Goal: Information Seeking & Learning: Check status

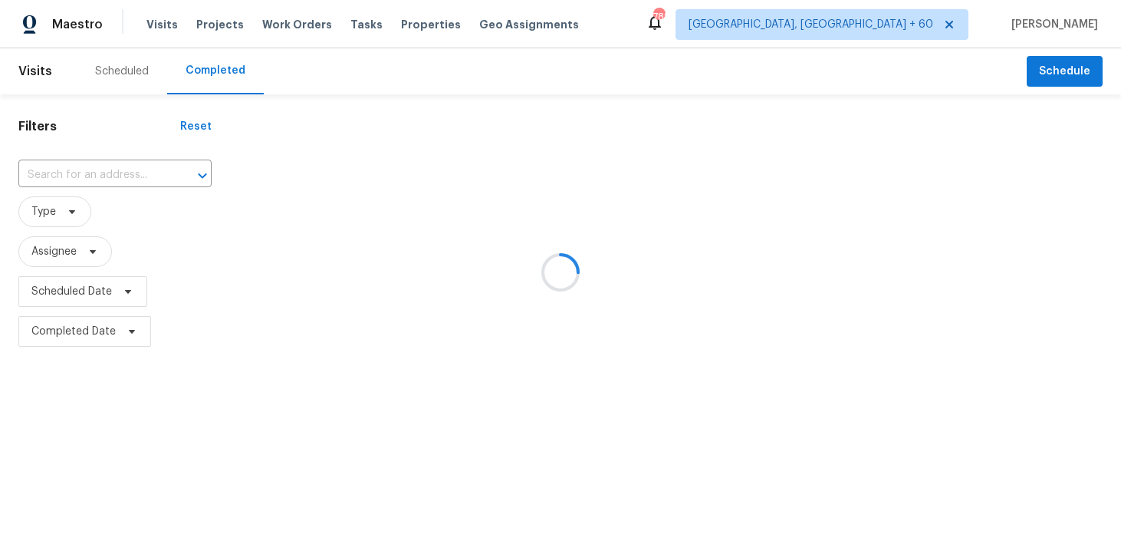
click at [117, 188] on div at bounding box center [560, 272] width 1121 height 544
click at [89, 175] on div at bounding box center [560, 272] width 1121 height 544
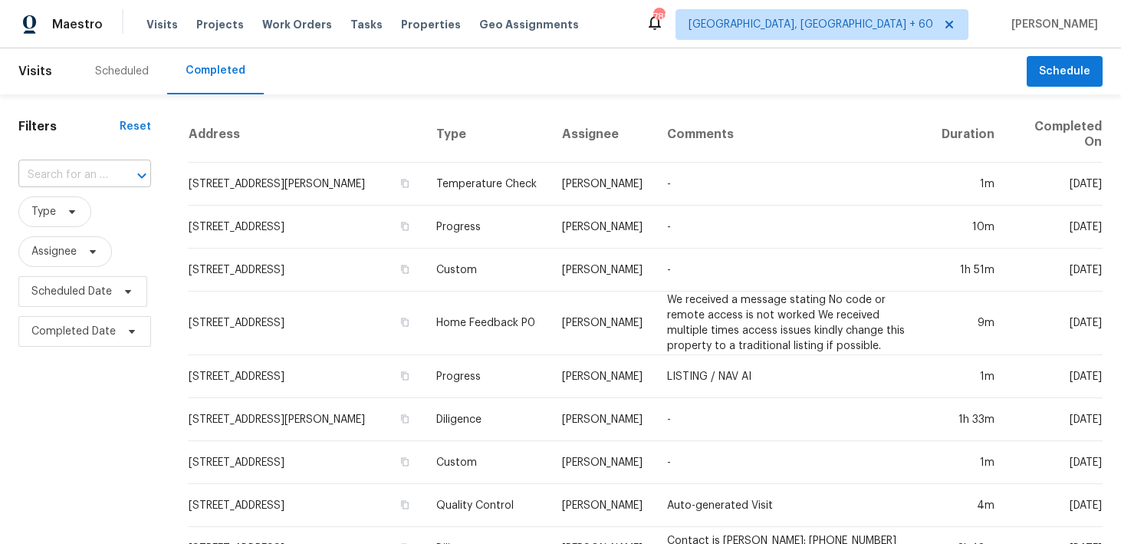
click at [91, 176] on input "text" at bounding box center [63, 175] width 90 height 24
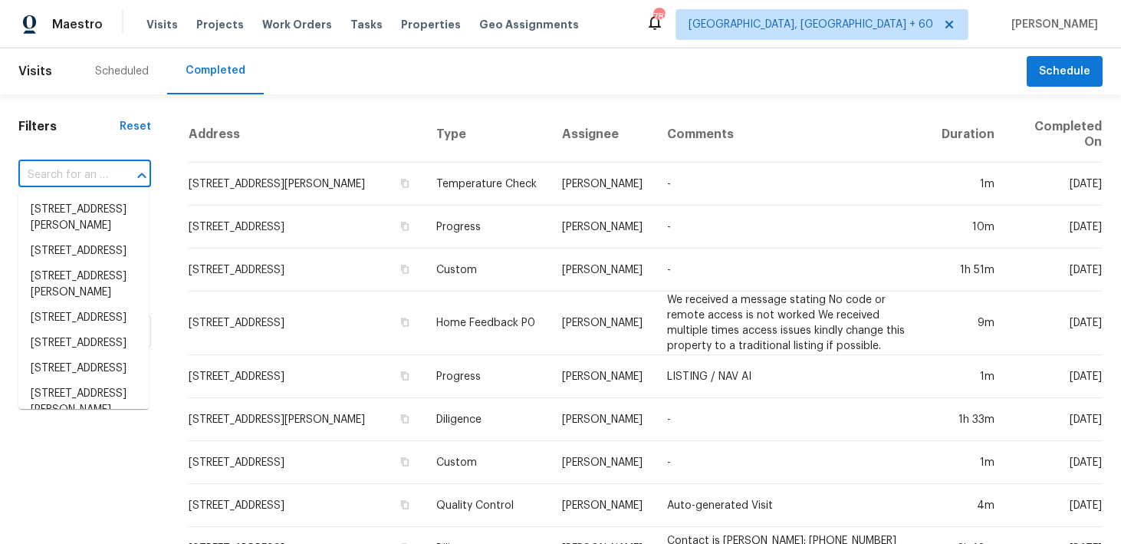
paste input "[STREET_ADDRESS]"
type input "[STREET_ADDRESS]"
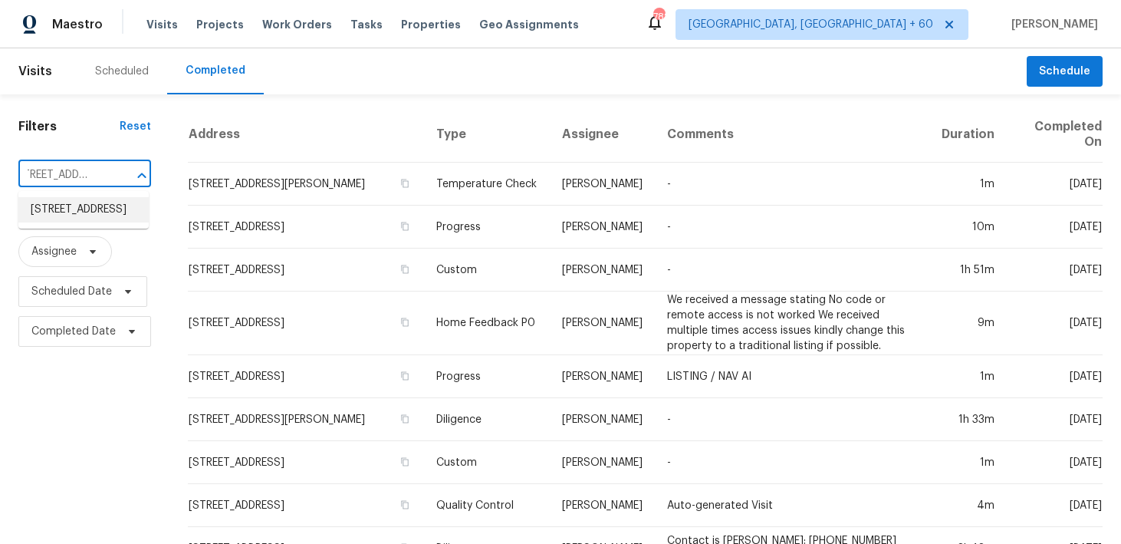
click at [65, 219] on li "[STREET_ADDRESS]" at bounding box center [83, 209] width 130 height 25
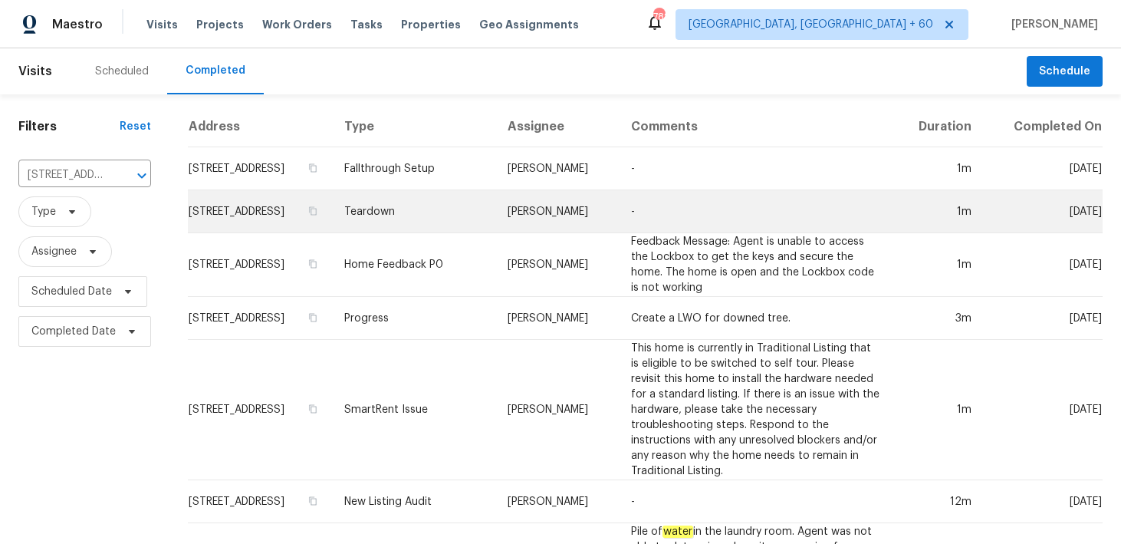
click at [444, 222] on td "Teardown" at bounding box center [413, 211] width 163 height 43
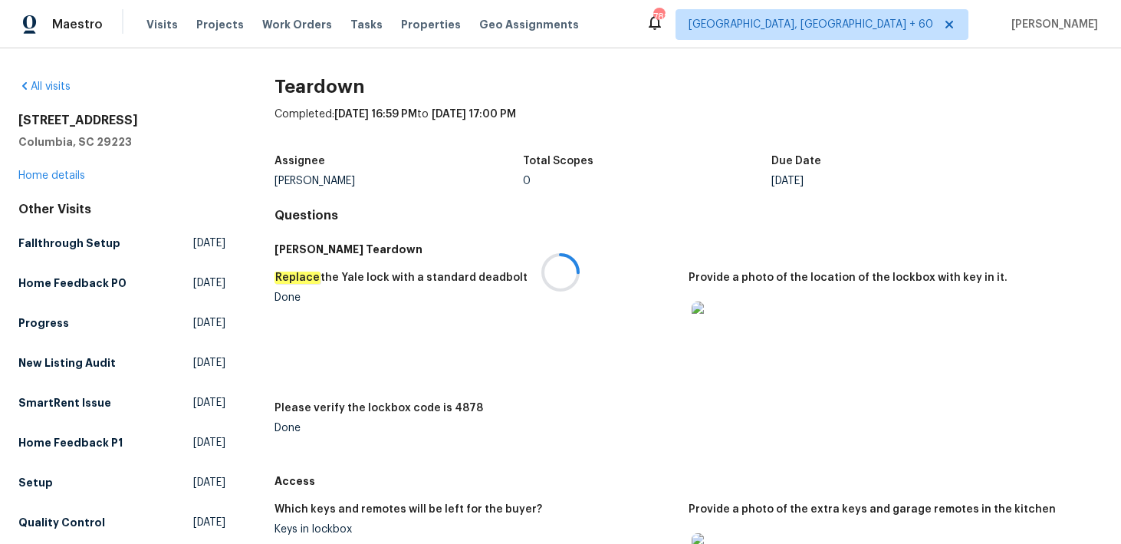
click at [39, 178] on div at bounding box center [560, 272] width 1121 height 544
click at [38, 173] on link "Home details" at bounding box center [51, 175] width 67 height 11
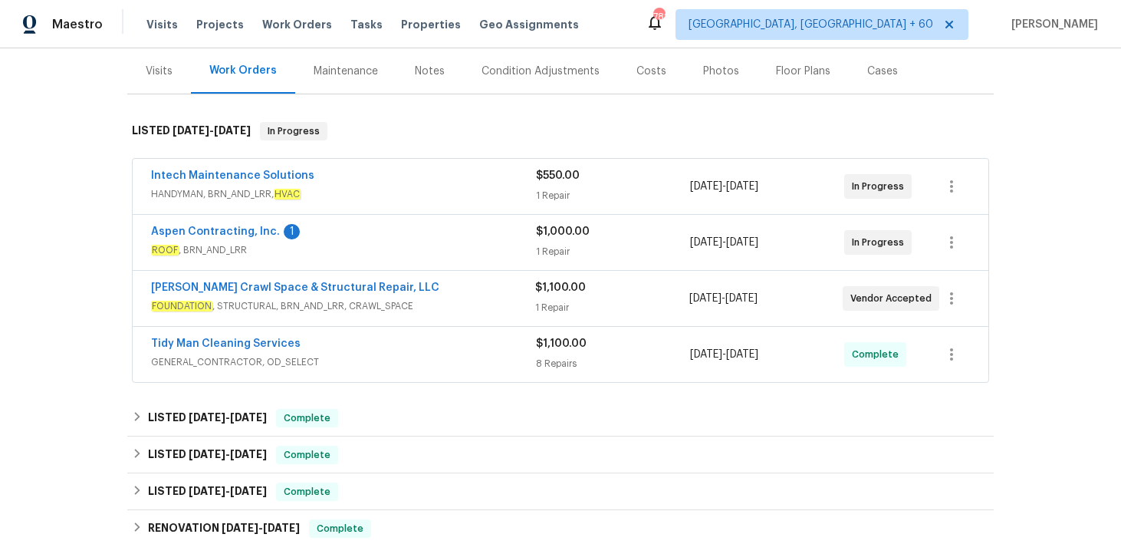
scroll to position [242, 0]
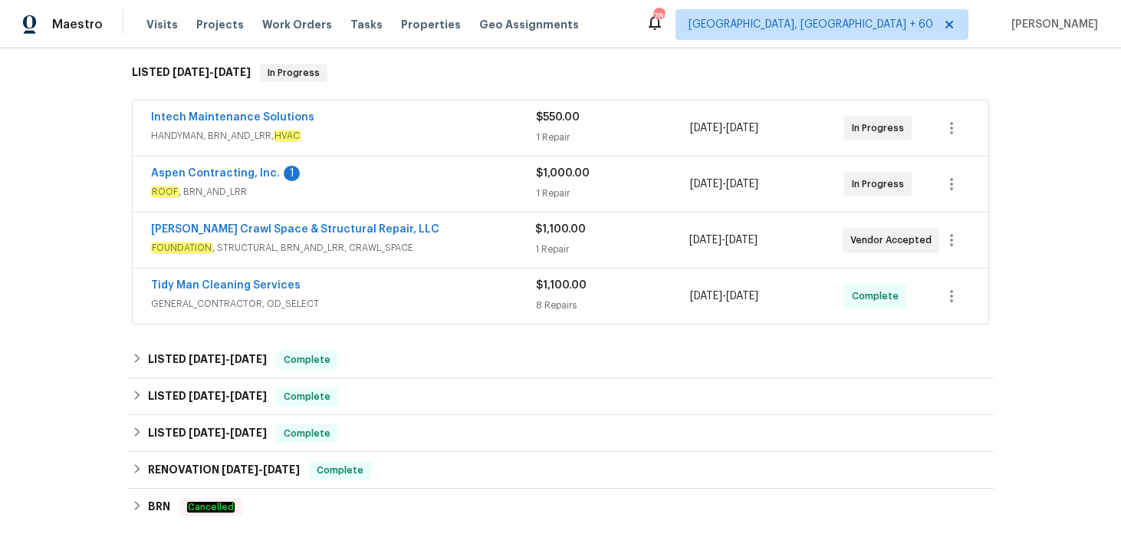
click at [550, 304] on div "8 Repairs" at bounding box center [613, 305] width 154 height 15
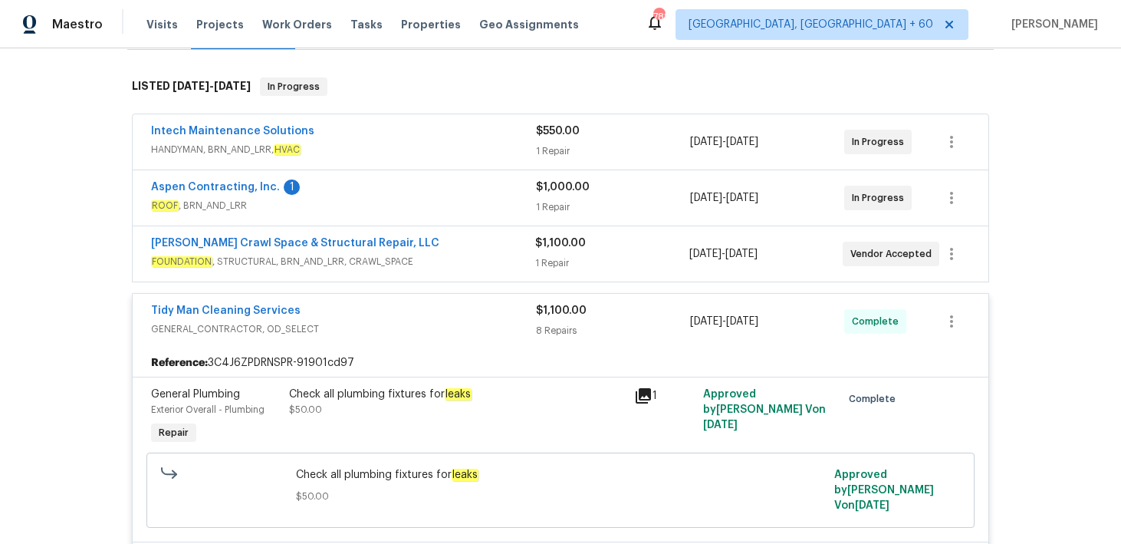
scroll to position [189, 0]
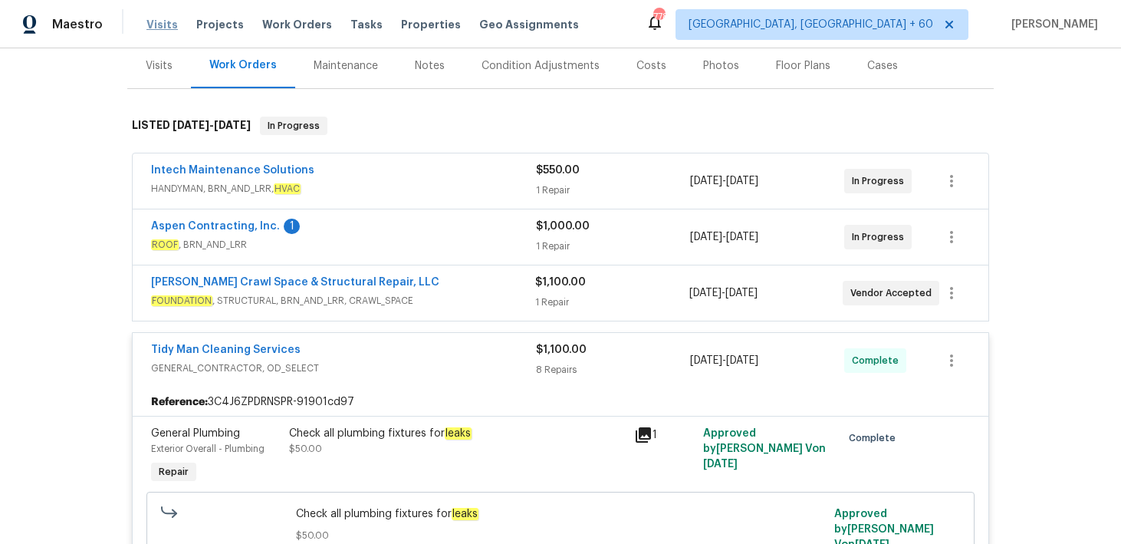
click at [160, 25] on span "Visits" at bounding box center [161, 24] width 31 height 15
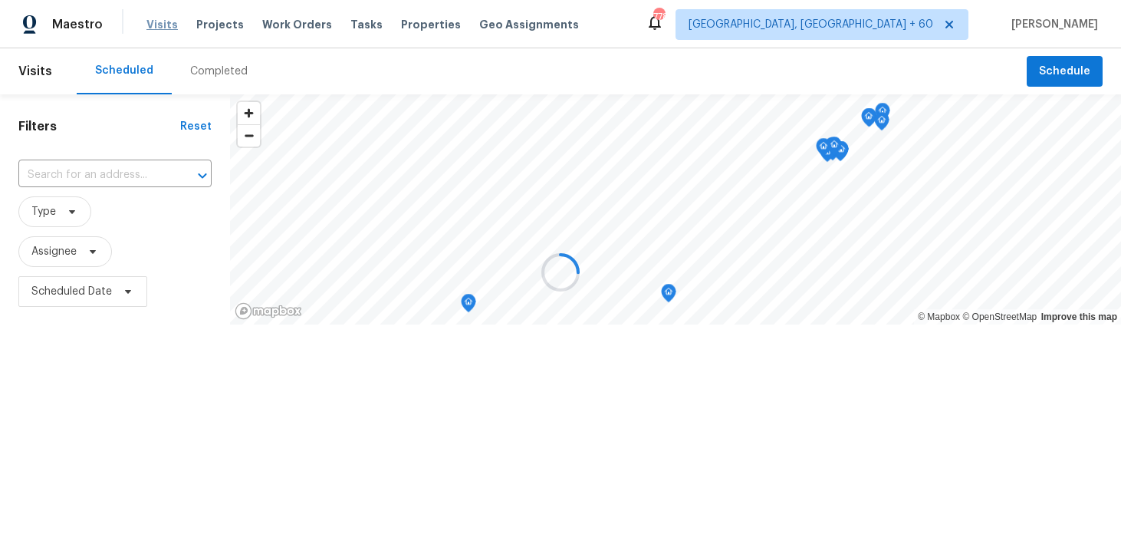
click at [160, 25] on div at bounding box center [560, 272] width 1121 height 544
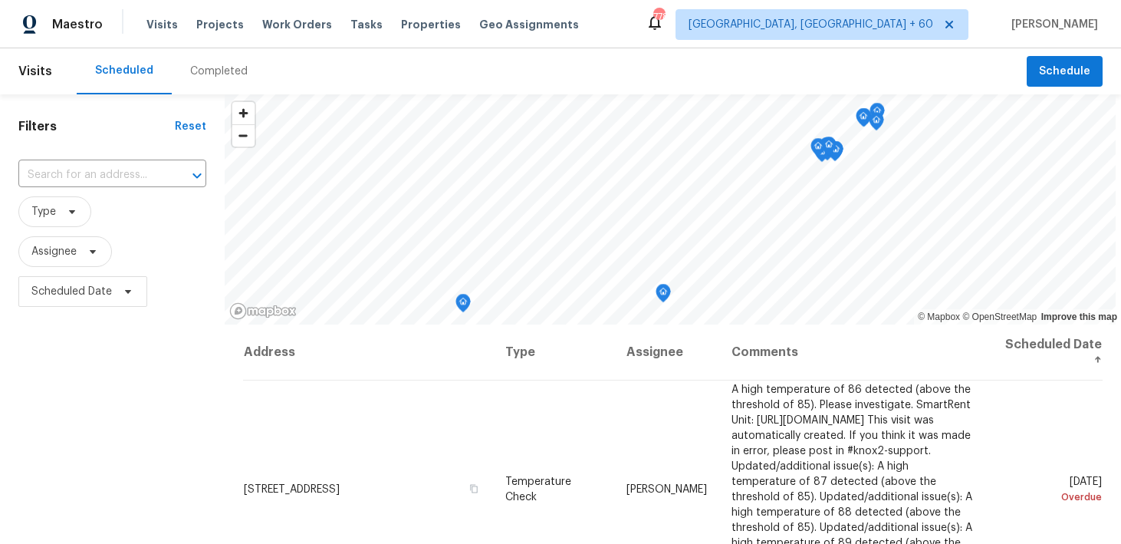
click at [207, 61] on div "Completed" at bounding box center [219, 71] width 94 height 46
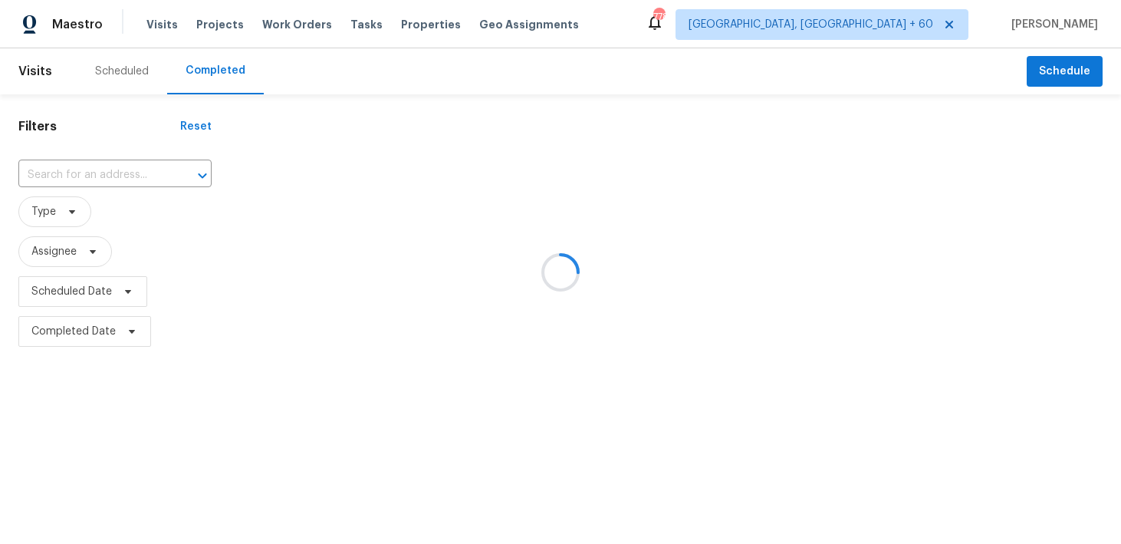
click at [101, 176] on div at bounding box center [560, 272] width 1121 height 544
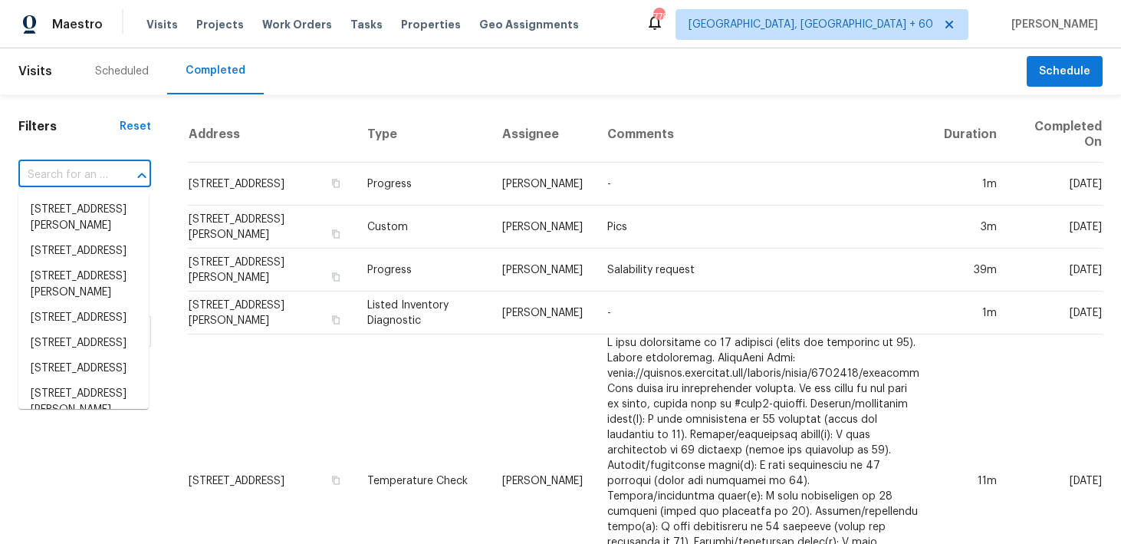
click at [56, 185] on input "text" at bounding box center [63, 175] width 90 height 24
paste input "[STREET_ADDRESS][PERSON_NAME]"
type input "[STREET_ADDRESS][PERSON_NAME]"
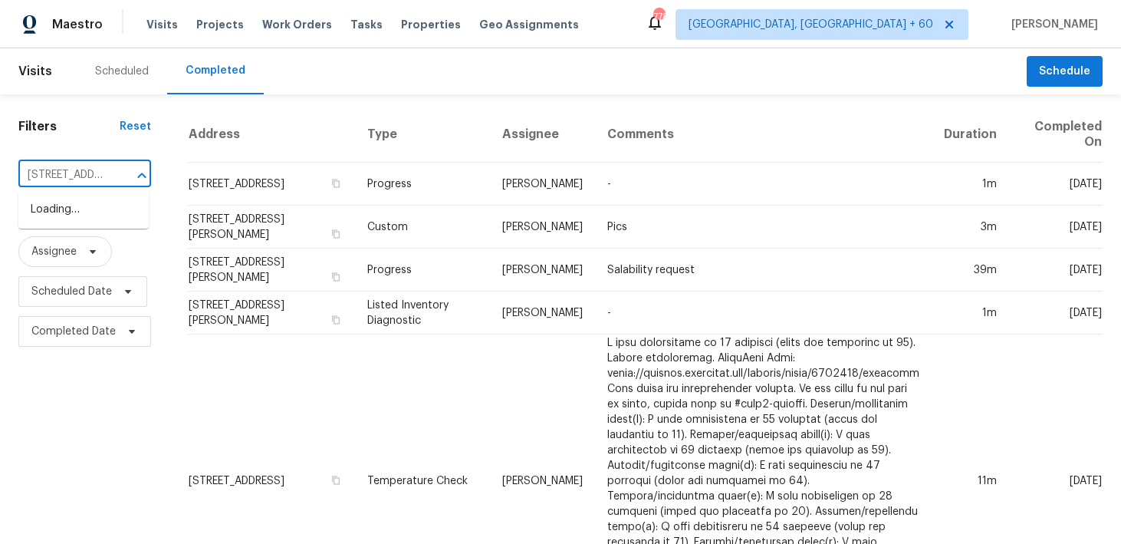
scroll to position [0, 107]
click at [51, 219] on li "[STREET_ADDRESS]" at bounding box center [83, 209] width 130 height 25
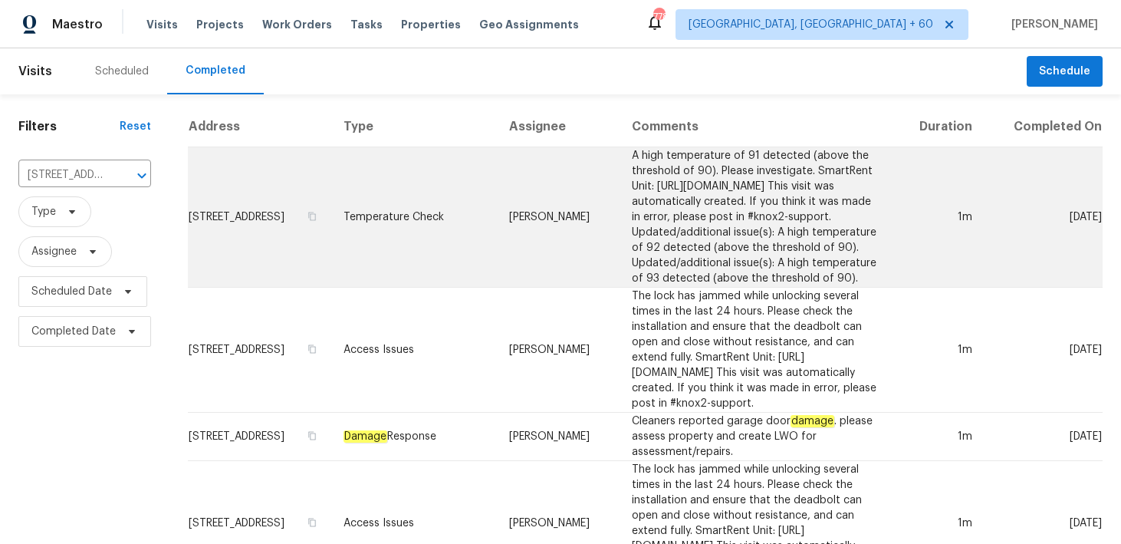
click at [426, 225] on td "Temperature Check" at bounding box center [414, 217] width 166 height 140
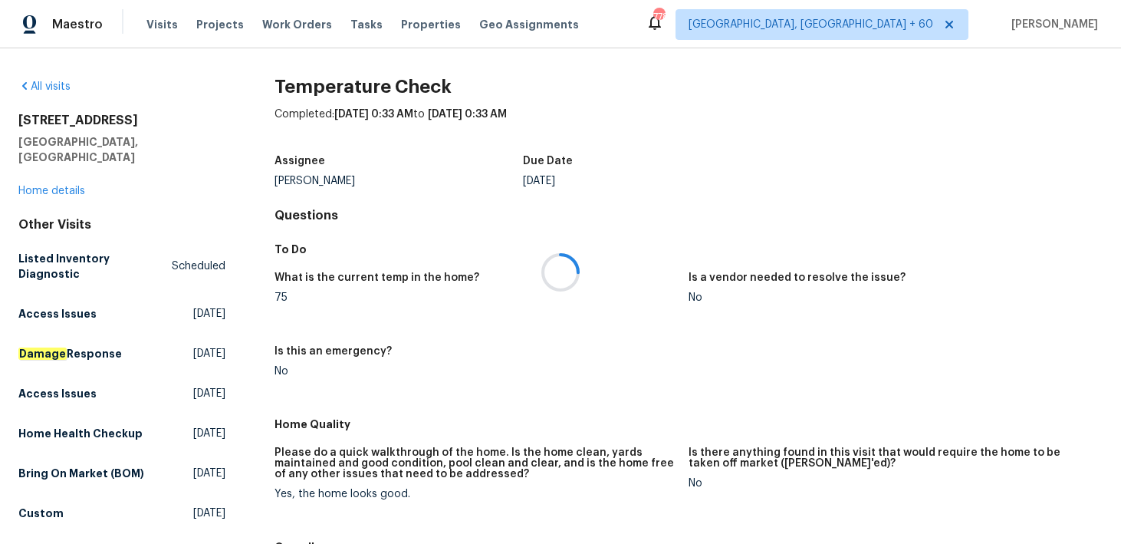
click at [67, 175] on div at bounding box center [560, 272] width 1121 height 544
click at [59, 186] on link "Home details" at bounding box center [51, 191] width 67 height 11
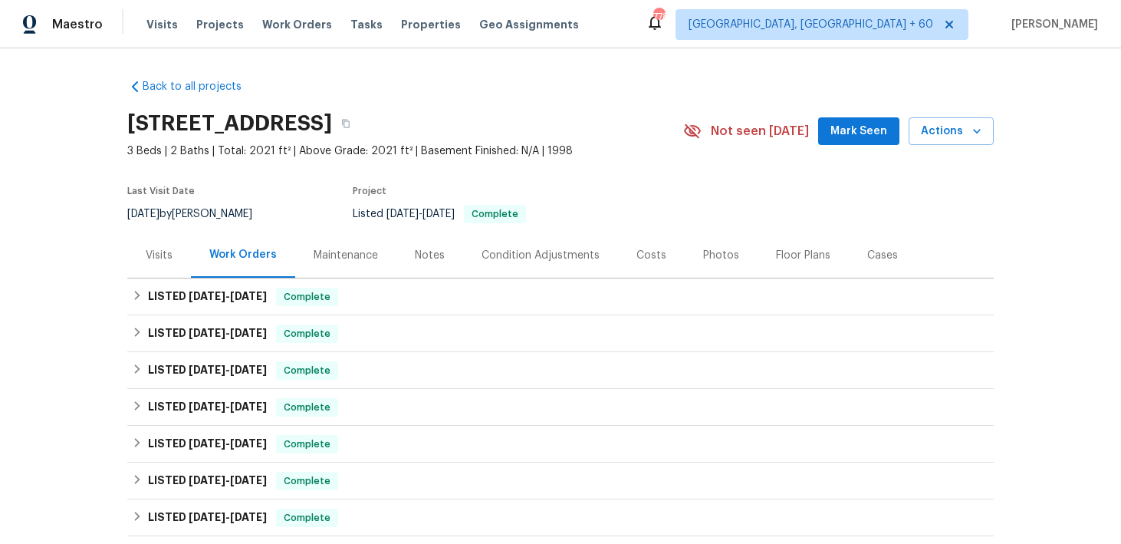
scroll to position [11, 0]
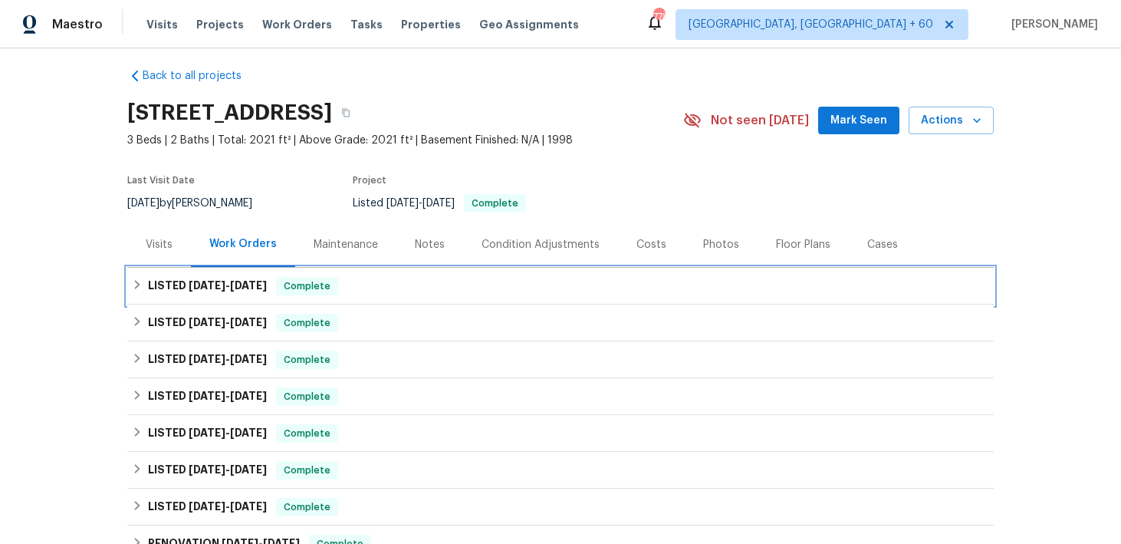
click at [397, 278] on div "LISTED [DATE] - [DATE] Complete" at bounding box center [560, 286] width 857 height 18
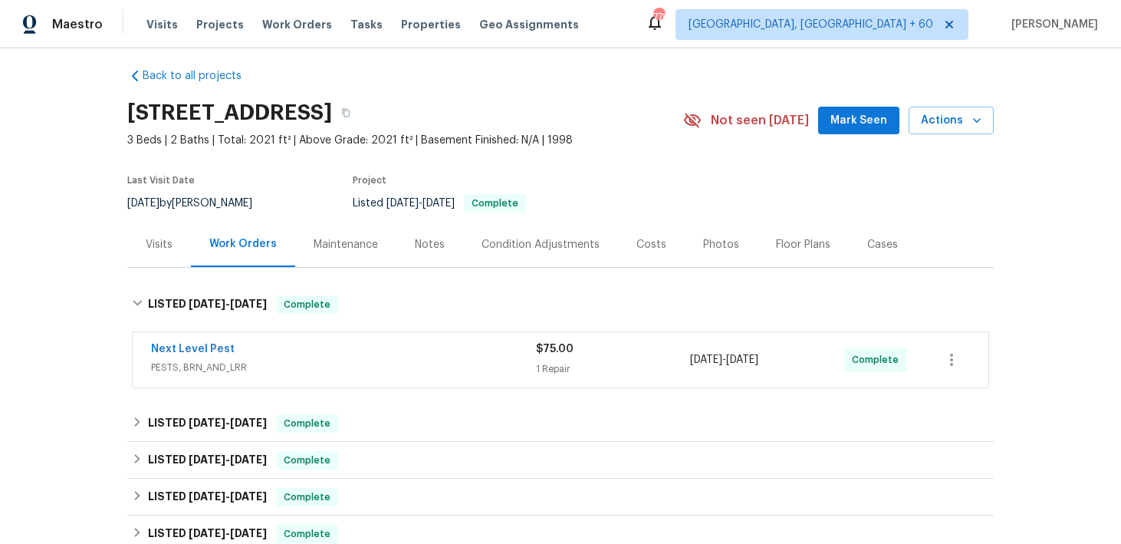
click at [560, 359] on div "$75.00 1 Repair" at bounding box center [613, 359] width 154 height 37
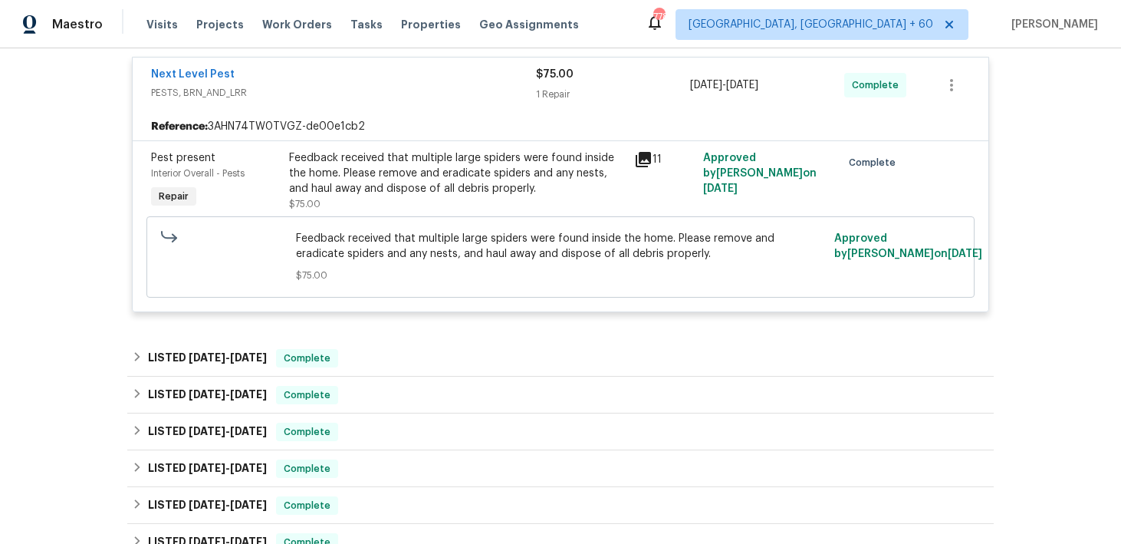
scroll to position [340, 0]
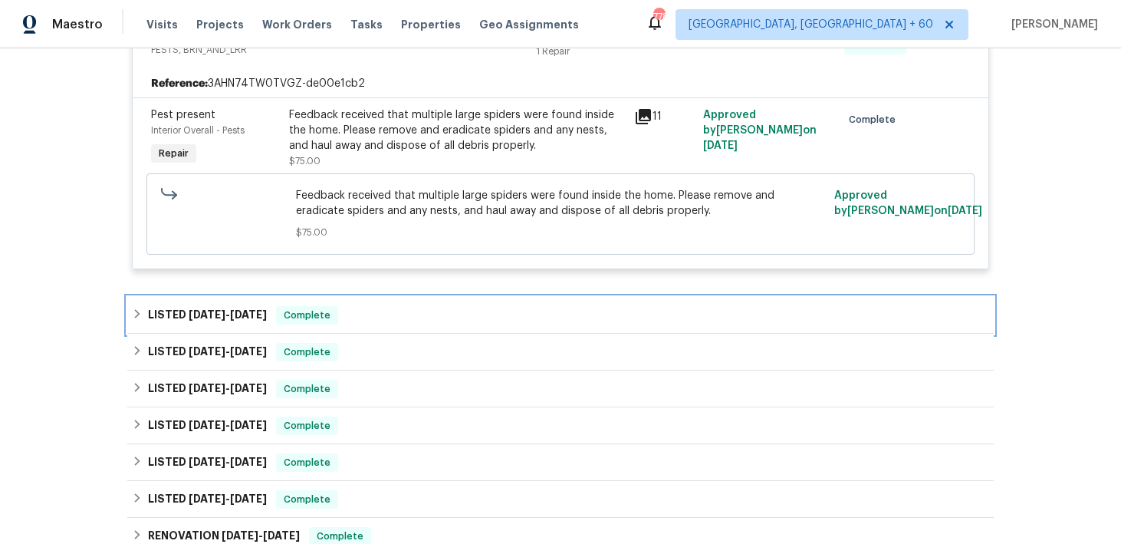
click at [410, 320] on div "LISTED [DATE] - [DATE] Complete" at bounding box center [560, 315] width 857 height 18
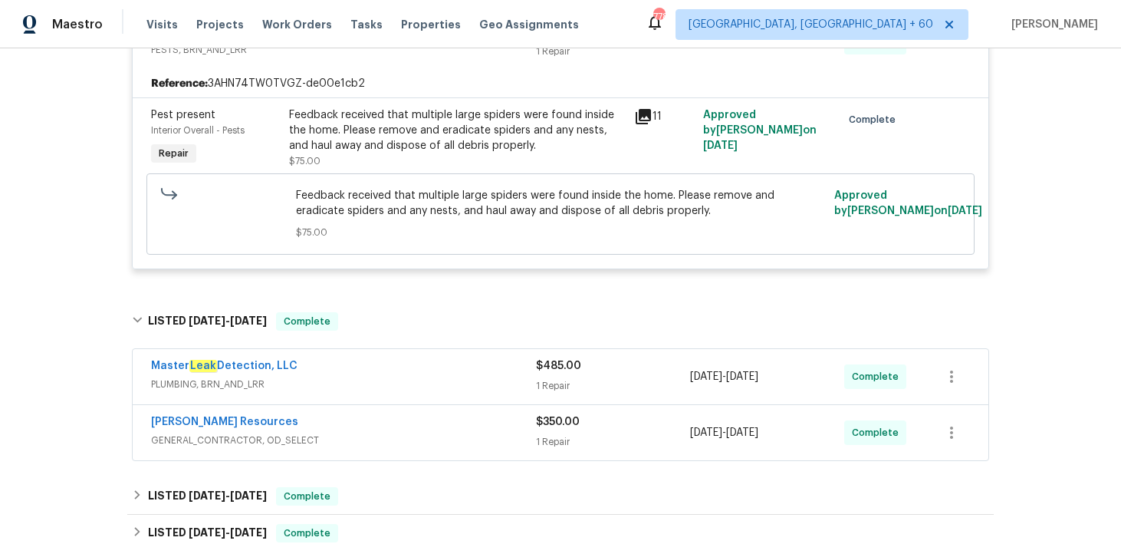
click at [554, 383] on div "1 Repair" at bounding box center [613, 385] width 154 height 15
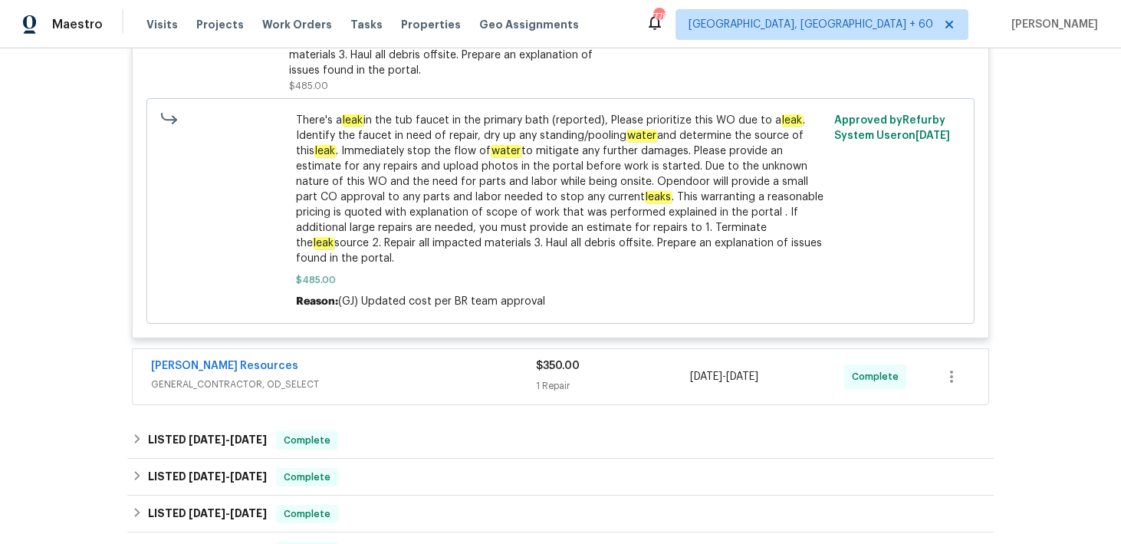
scroll to position [928, 0]
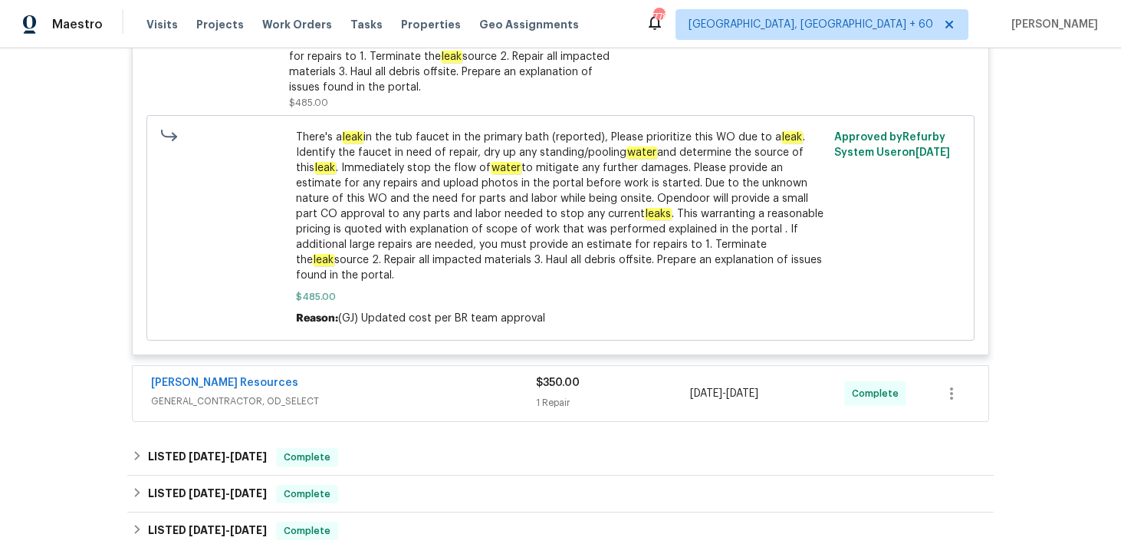
click at [553, 395] on div "1 Repair" at bounding box center [613, 402] width 154 height 15
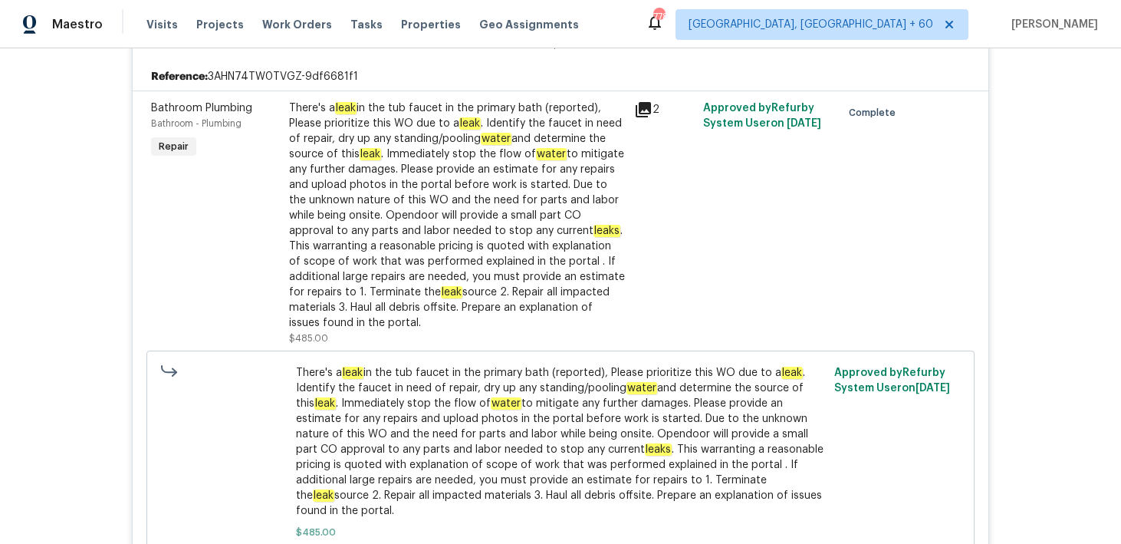
scroll to position [690, 0]
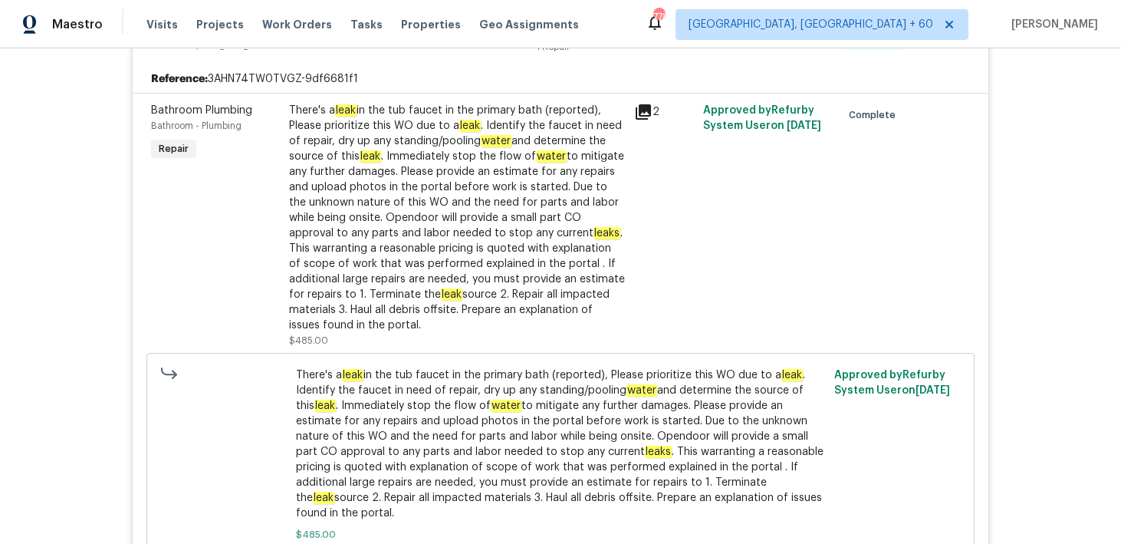
click at [440, 156] on div "There's a leak in the tub faucet in the primary bath (reported), Please priorit…" at bounding box center [457, 218] width 336 height 230
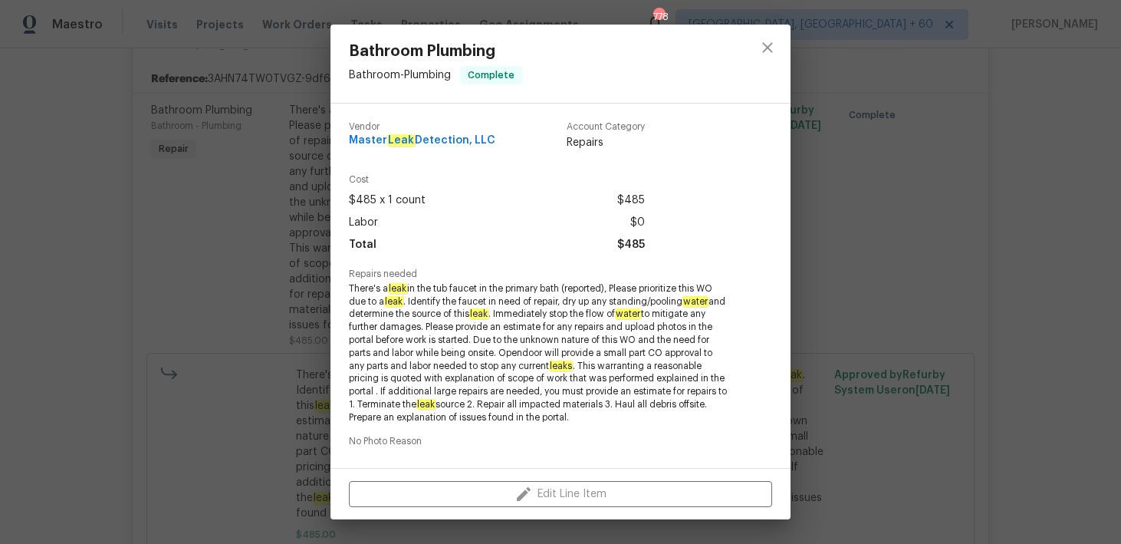
scroll to position [239, 0]
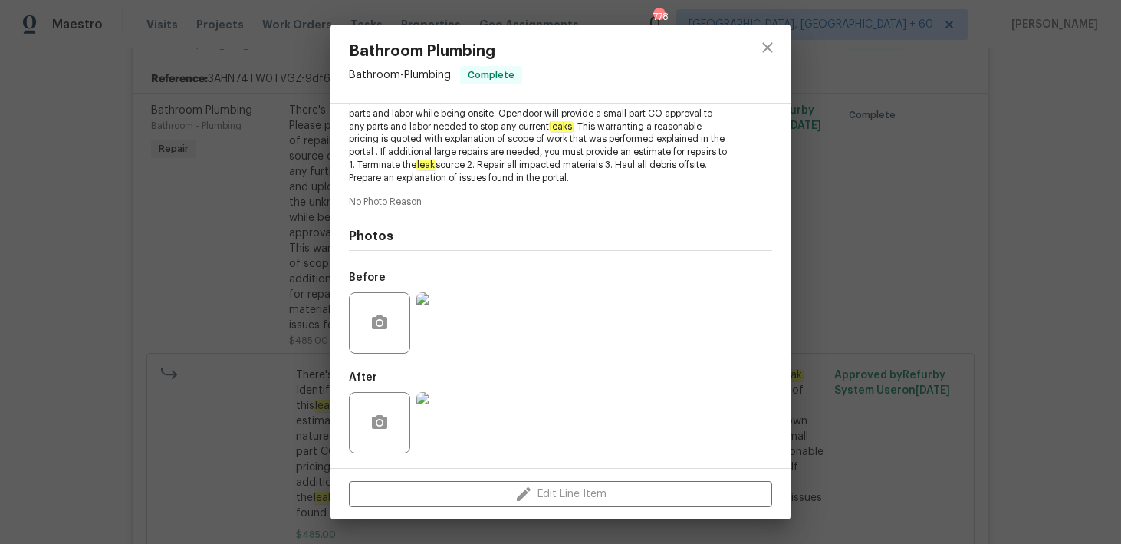
click at [452, 433] on img at bounding box center [446, 422] width 61 height 61
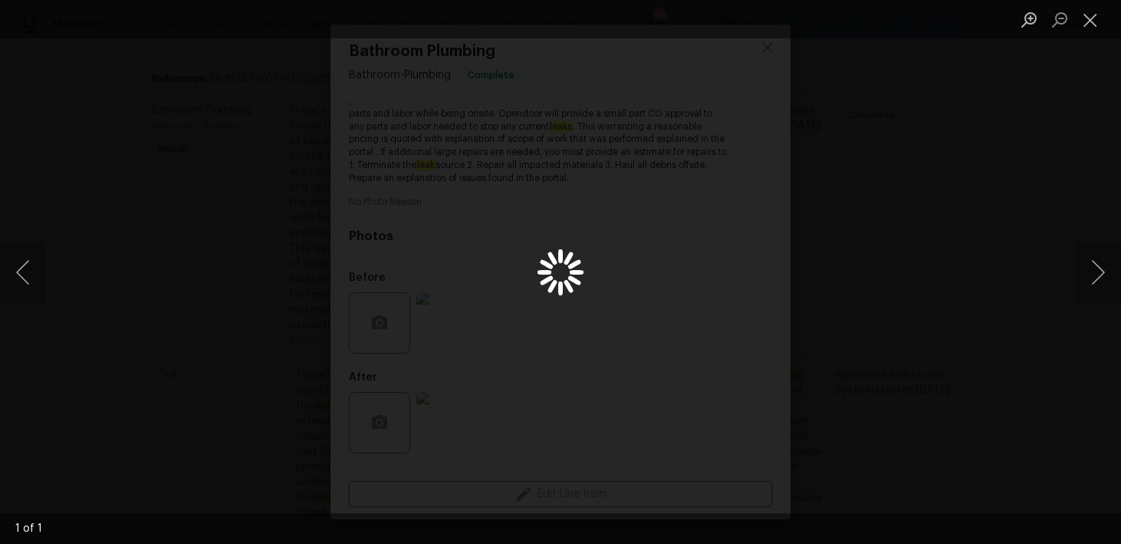
click at [935, 324] on div "Lightbox" at bounding box center [560, 272] width 1121 height 544
click at [818, 285] on div "Lightbox" at bounding box center [560, 272] width 1121 height 544
click at [1094, 26] on button "Close lightbox" at bounding box center [1090, 19] width 31 height 27
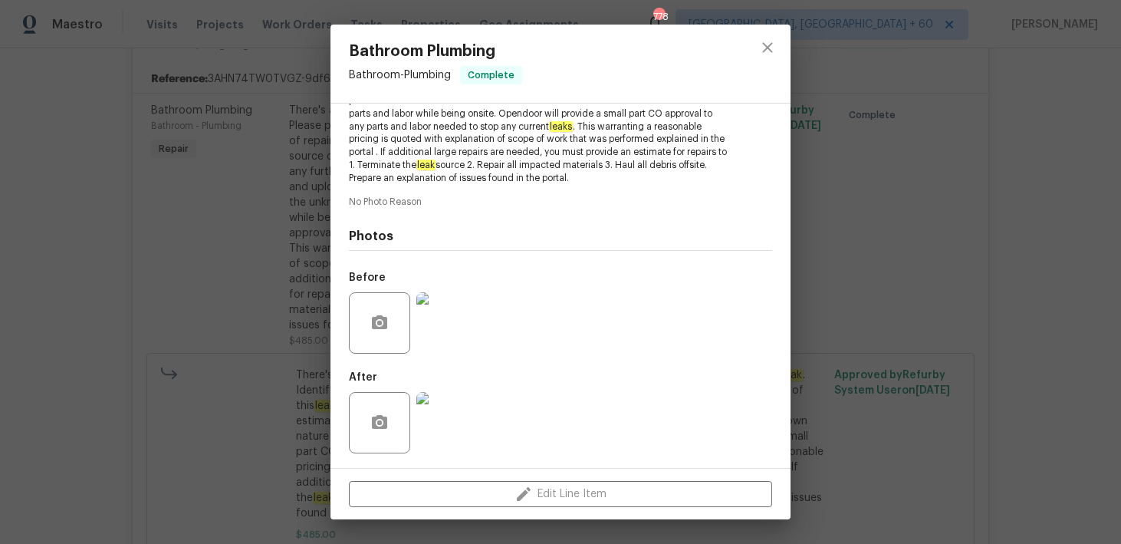
click at [453, 315] on img at bounding box center [446, 322] width 61 height 61
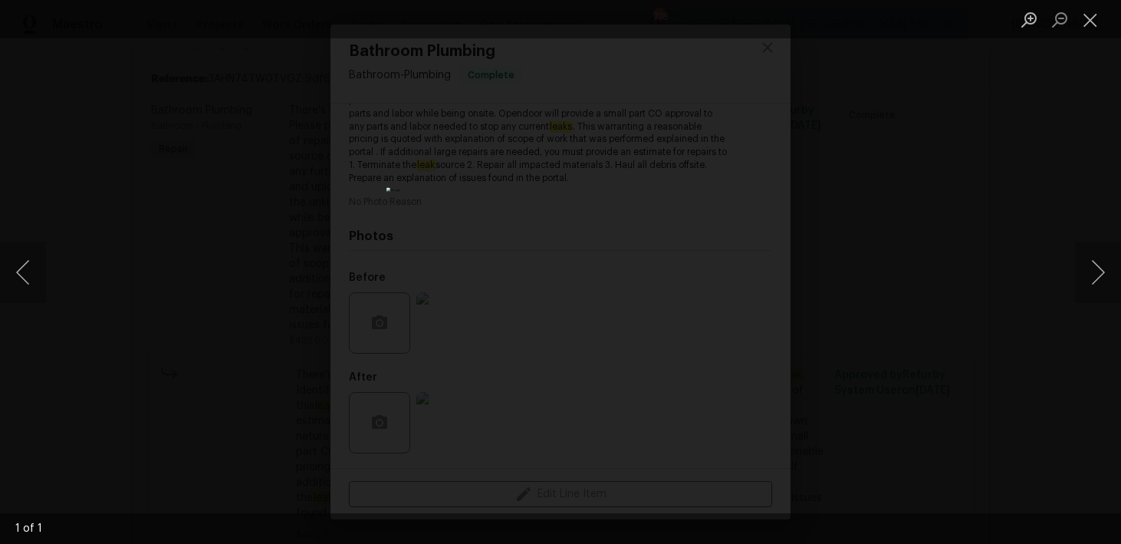
click at [1006, 128] on div "Lightbox" at bounding box center [560, 272] width 1121 height 544
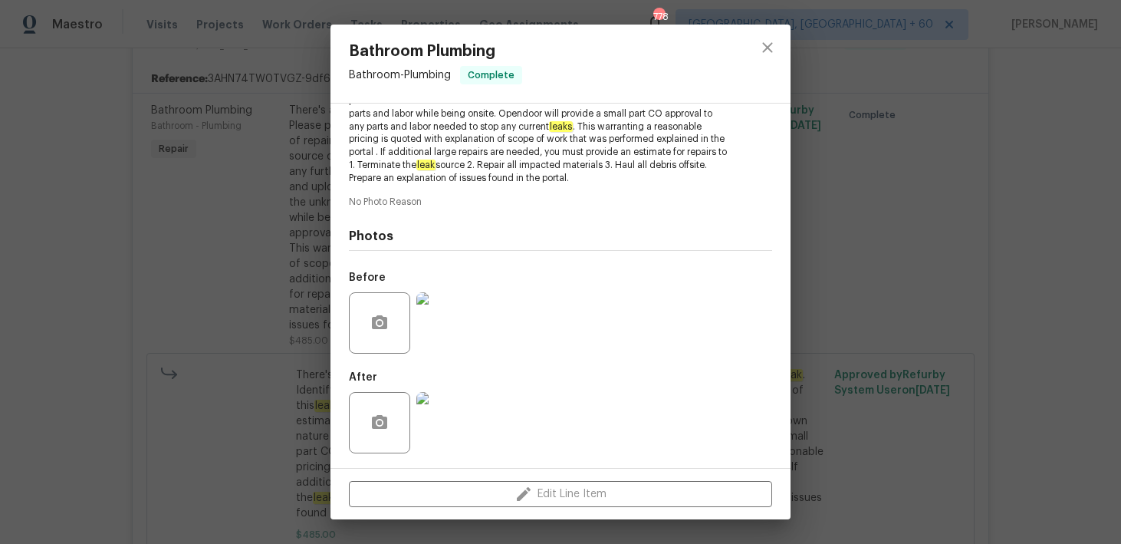
click at [61, 241] on div "Bathroom Plumbing Bathroom - Plumbing Complete Vendor Master Leak Detection, LL…" at bounding box center [560, 272] width 1121 height 544
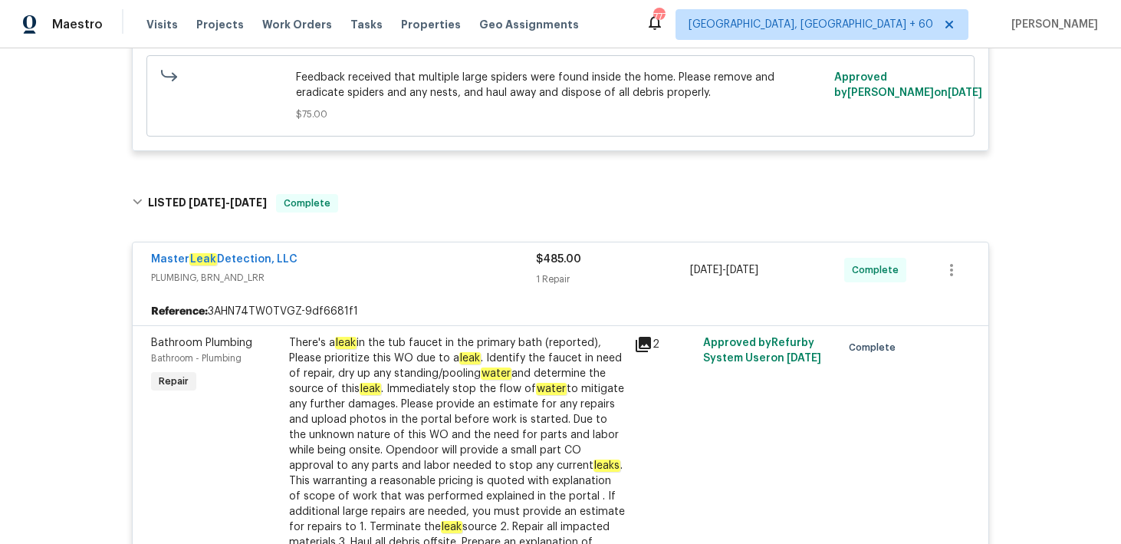
scroll to position [497, 0]
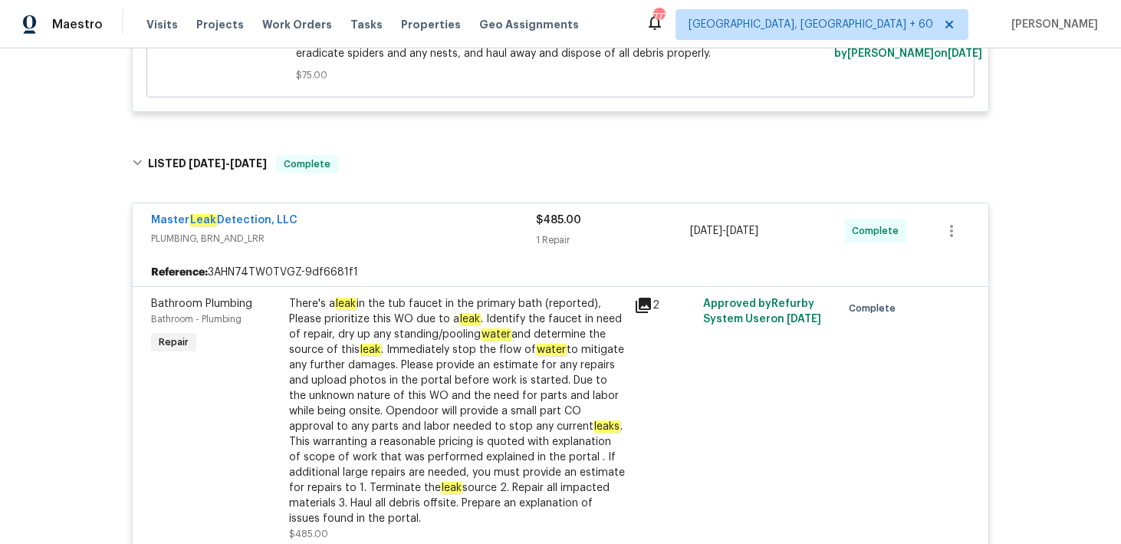
click at [639, 324] on div "2" at bounding box center [664, 418] width 69 height 255
click at [642, 355] on div "2" at bounding box center [664, 418] width 69 height 255
click at [642, 325] on div "2" at bounding box center [664, 418] width 69 height 255
click at [635, 323] on div "2" at bounding box center [664, 418] width 69 height 255
click at [619, 320] on div "There's a leak in the tub faucet in the primary bath (reported), Please priorit…" at bounding box center [457, 411] width 336 height 230
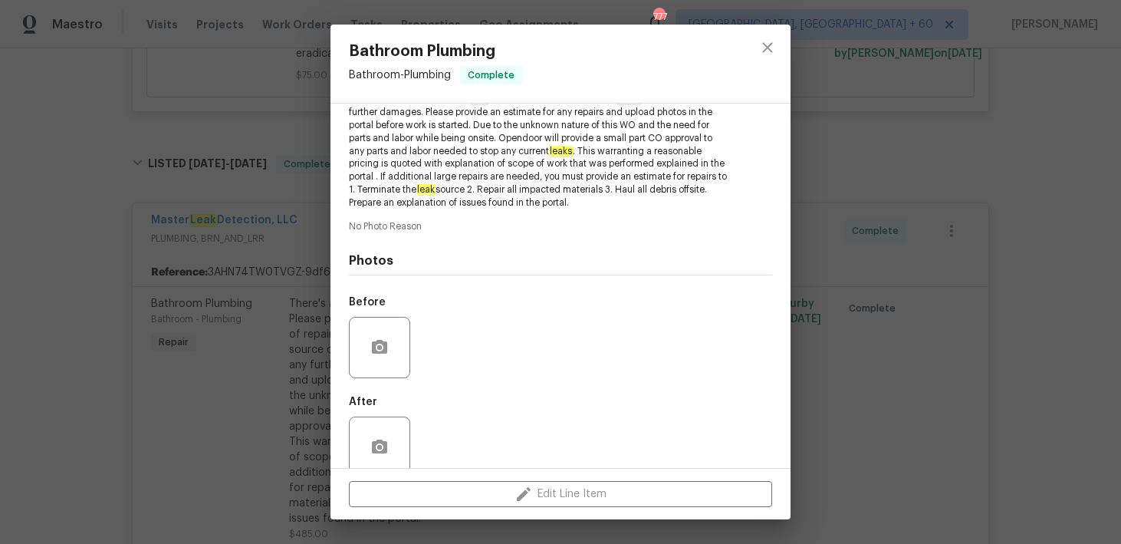
scroll to position [239, 0]
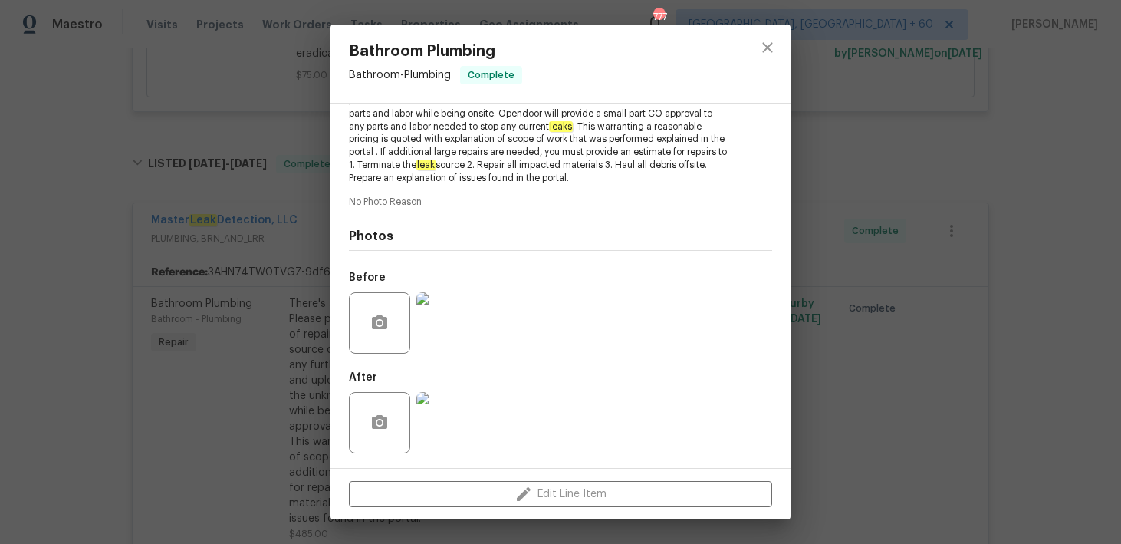
click at [458, 341] on img at bounding box center [446, 322] width 61 height 61
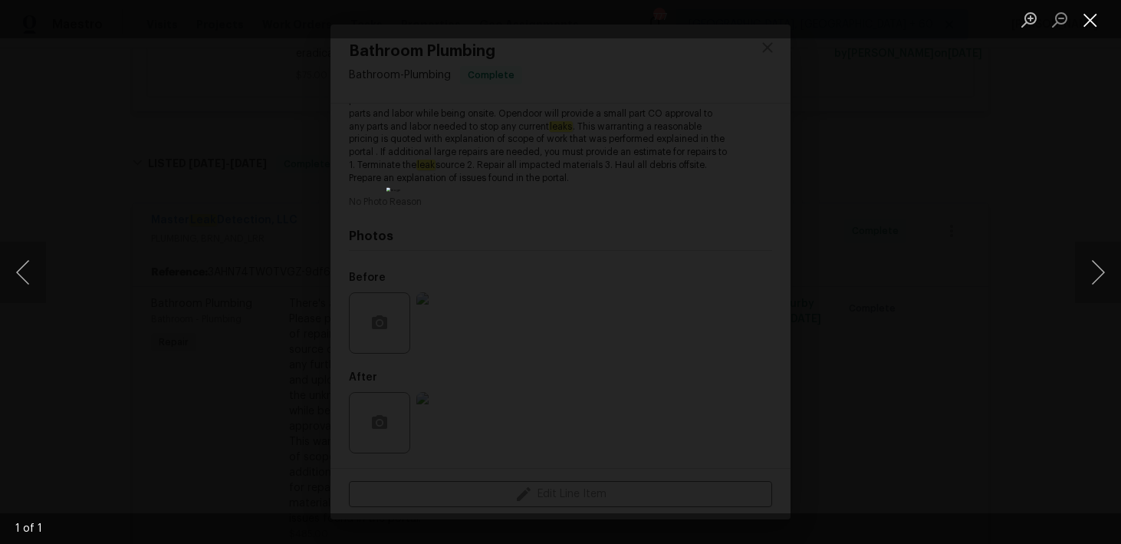
click at [1094, 16] on button "Close lightbox" at bounding box center [1090, 19] width 31 height 27
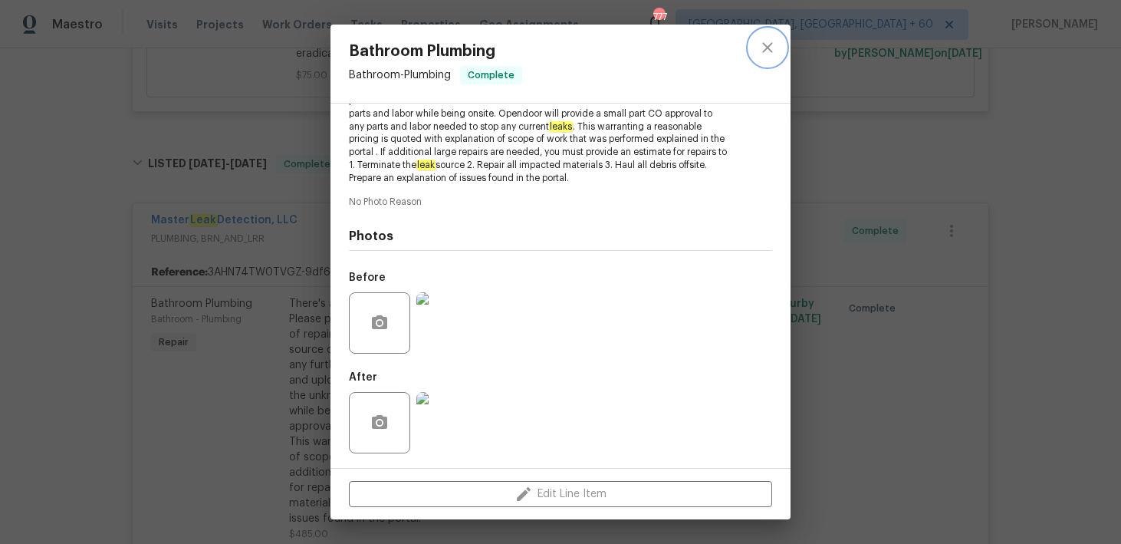
click at [778, 46] on button "close" at bounding box center [767, 47] width 37 height 37
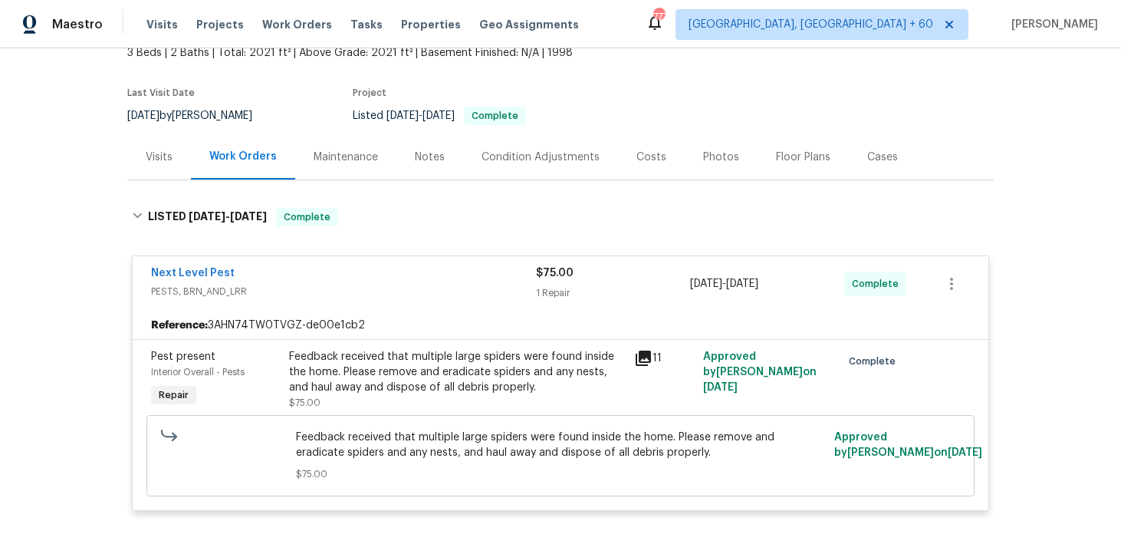
scroll to position [0, 0]
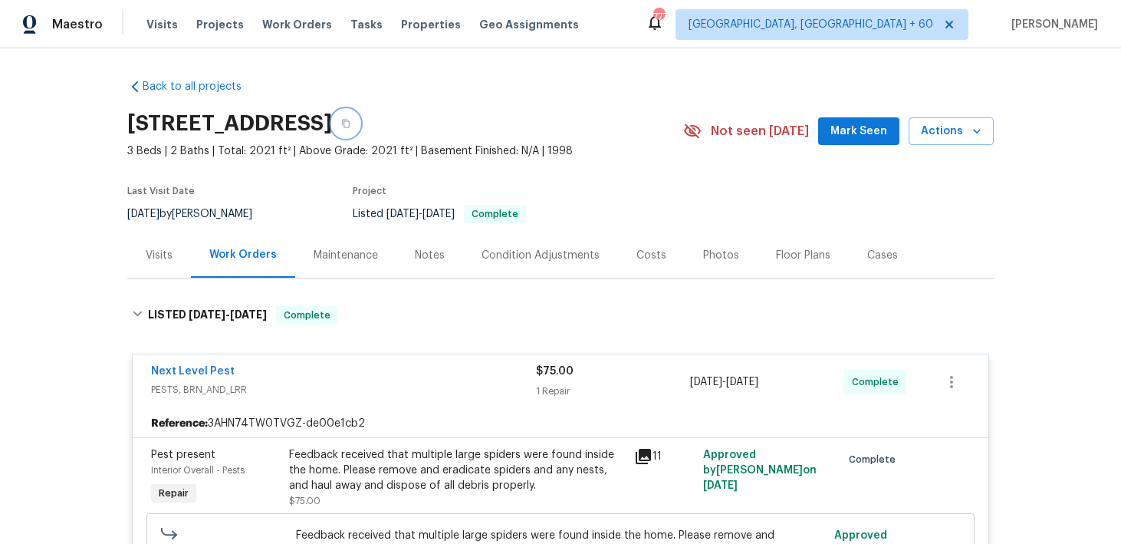
click at [350, 124] on icon "button" at bounding box center [345, 123] width 9 height 9
click at [159, 28] on span "Visits" at bounding box center [161, 24] width 31 height 15
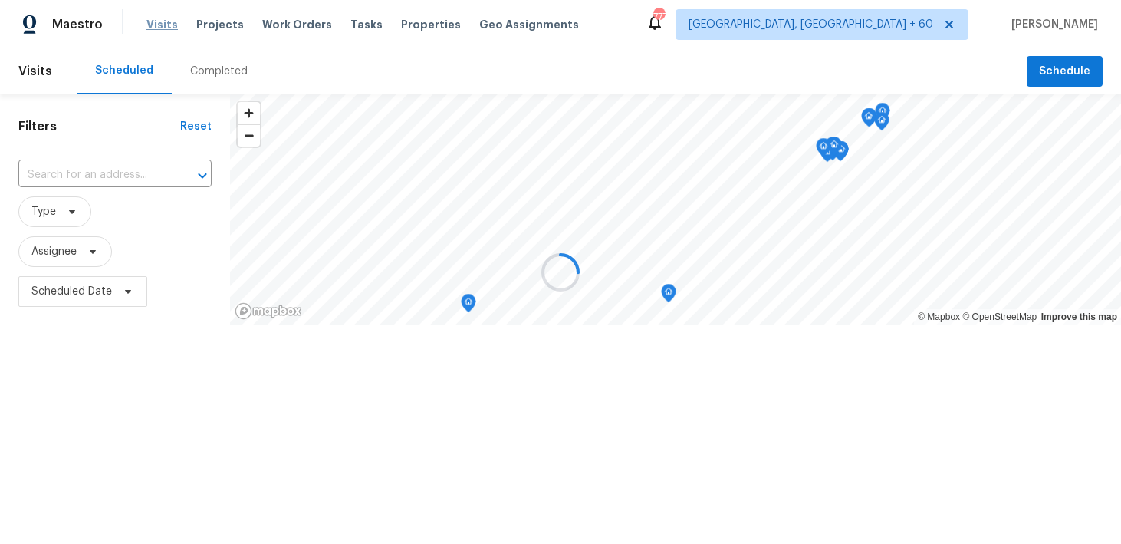
click at [159, 28] on div at bounding box center [560, 272] width 1121 height 544
click at [213, 84] on div at bounding box center [560, 272] width 1121 height 544
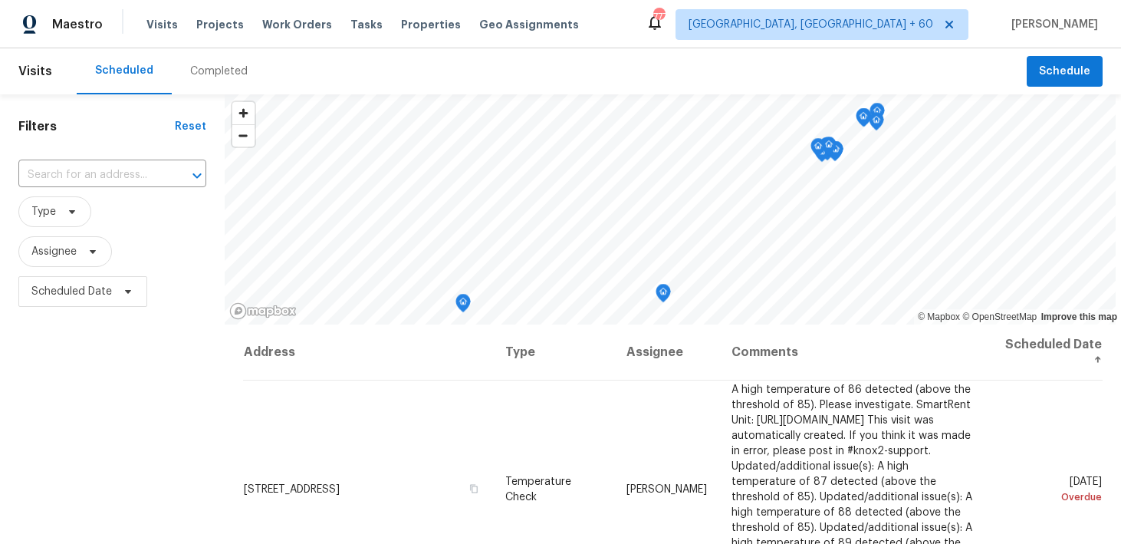
click at [222, 68] on div "Completed" at bounding box center [219, 71] width 58 height 15
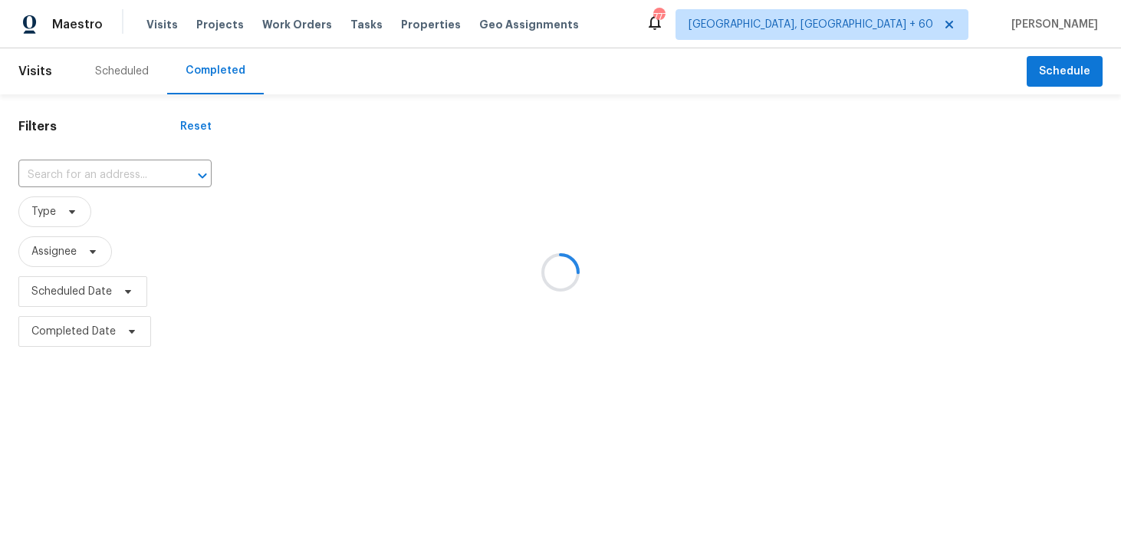
click at [45, 173] on div at bounding box center [560, 272] width 1121 height 544
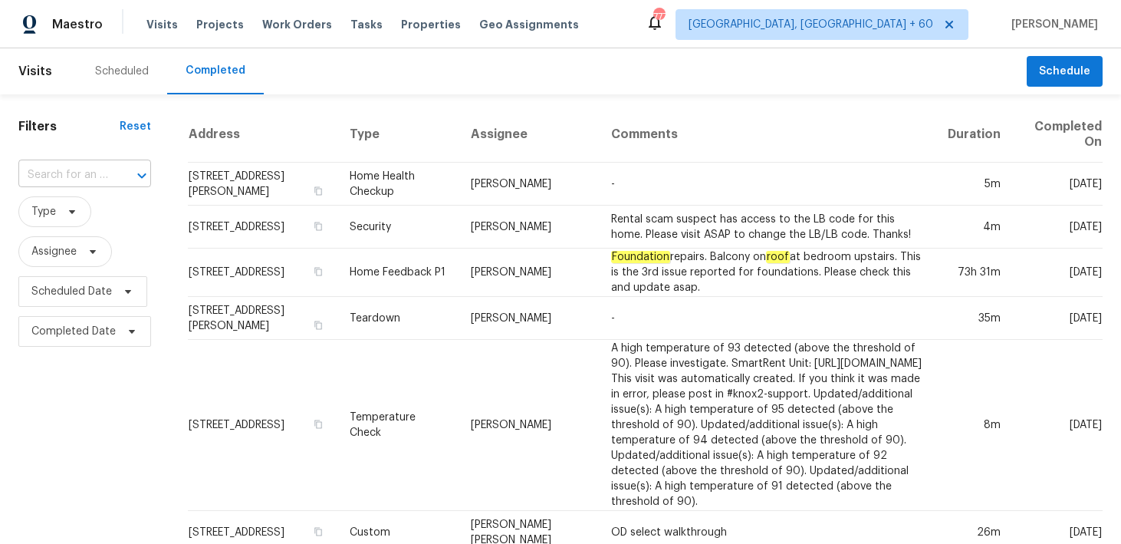
click at [51, 176] on input "text" at bounding box center [63, 175] width 90 height 24
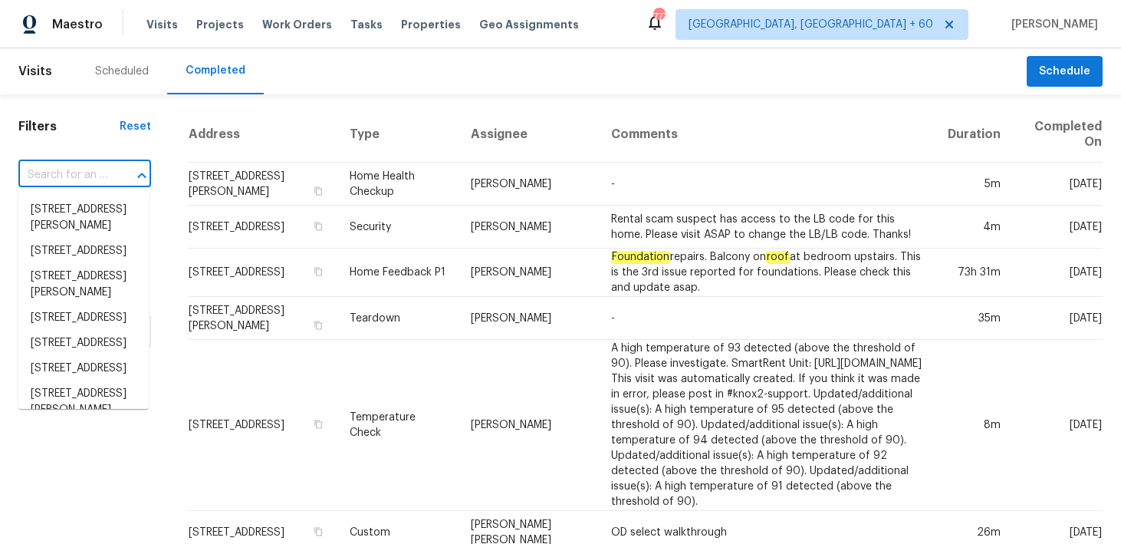
paste input "[STREET_ADDRESS][PERSON_NAME]"
type input "[STREET_ADDRESS][PERSON_NAME]"
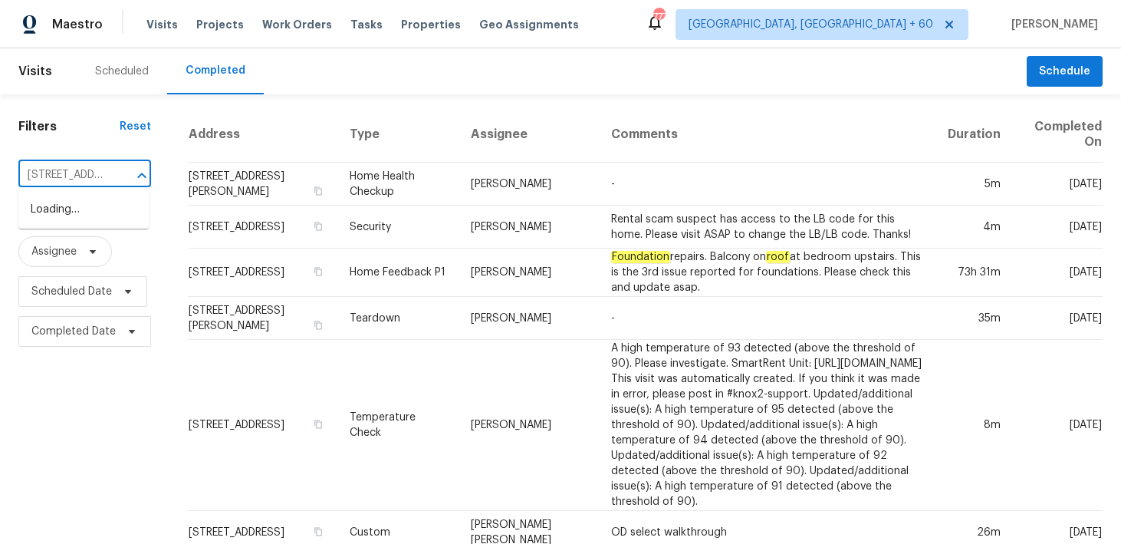
scroll to position [0, 97]
click at [61, 213] on li "[STREET_ADDRESS][PERSON_NAME]" at bounding box center [83, 217] width 130 height 41
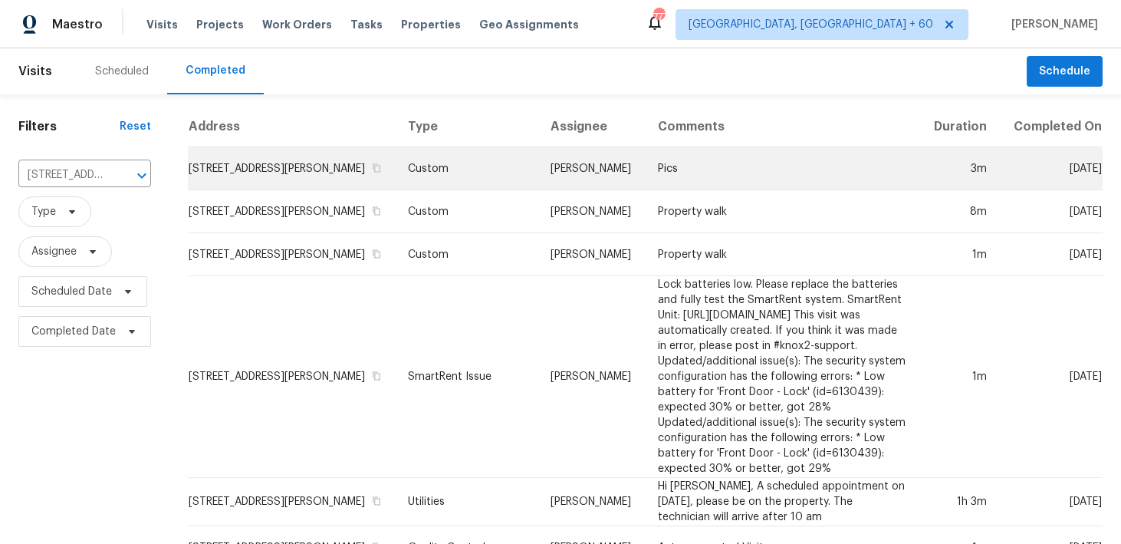
click at [408, 183] on td "Custom" at bounding box center [467, 168] width 143 height 43
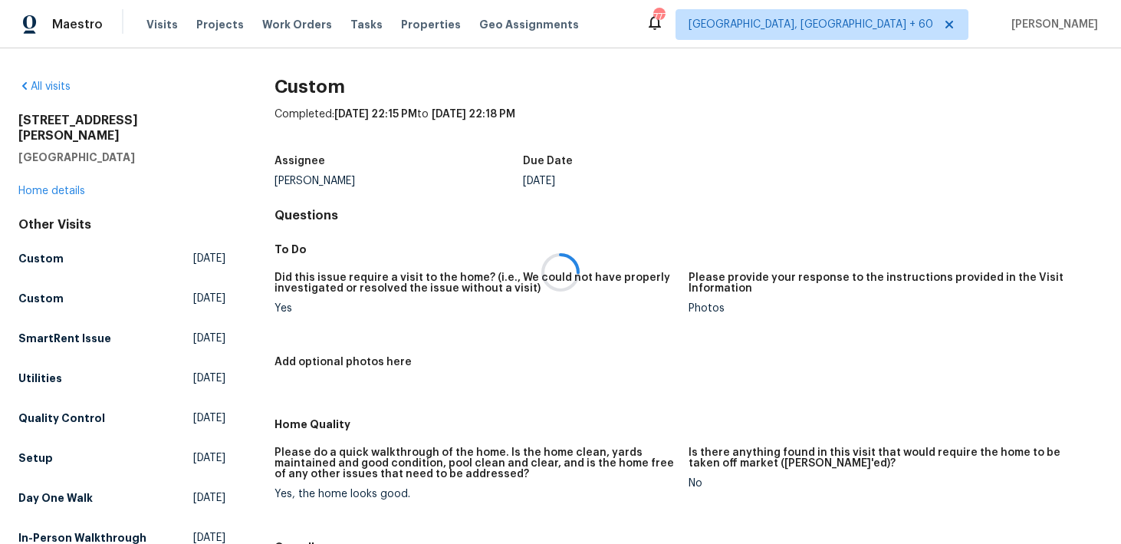
click at [32, 173] on div at bounding box center [560, 272] width 1121 height 544
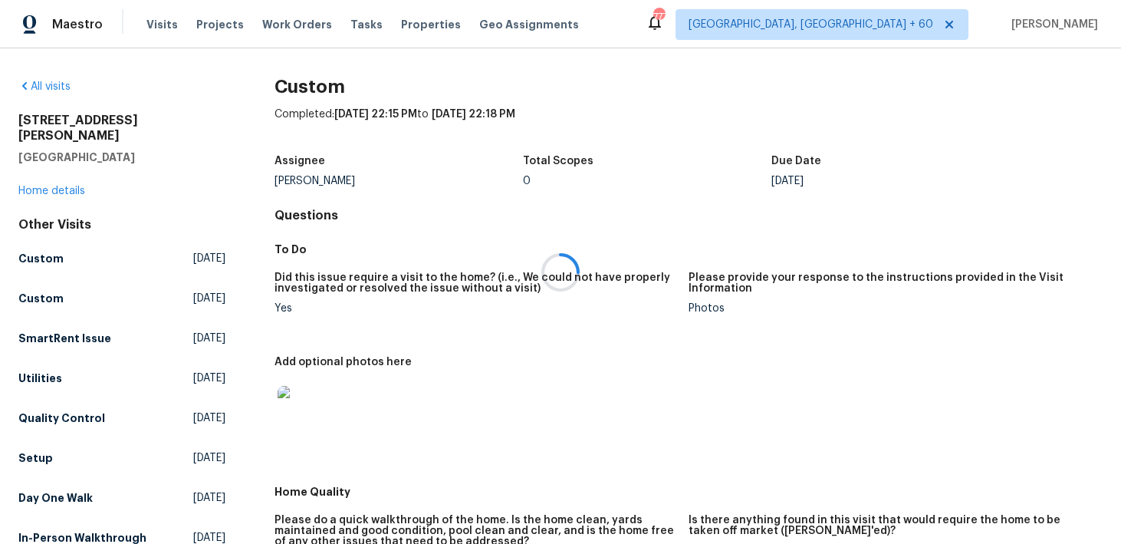
click at [32, 176] on div at bounding box center [560, 272] width 1121 height 544
click at [32, 186] on link "Home details" at bounding box center [51, 191] width 67 height 11
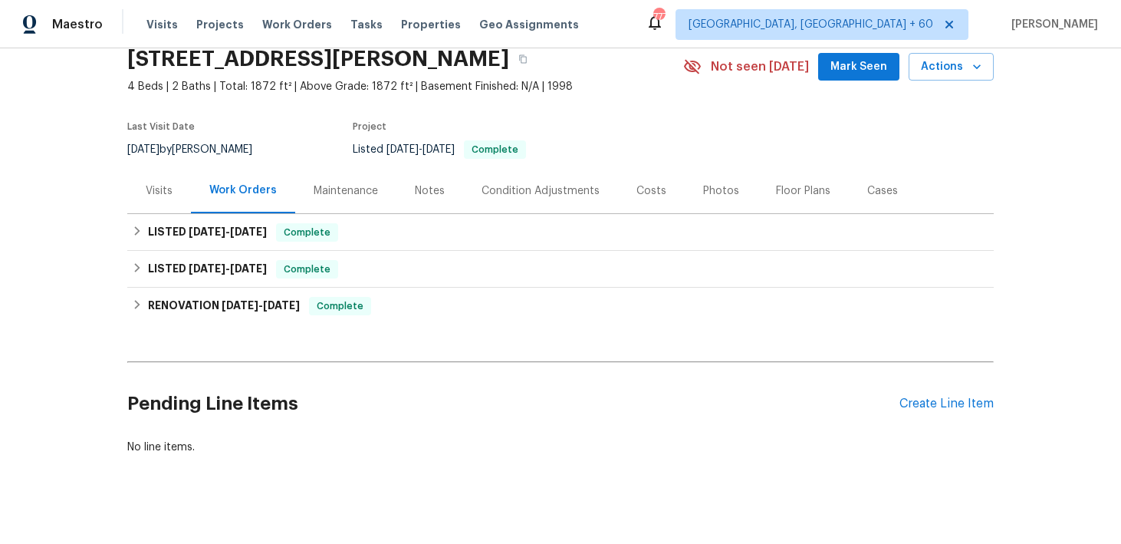
scroll to position [75, 0]
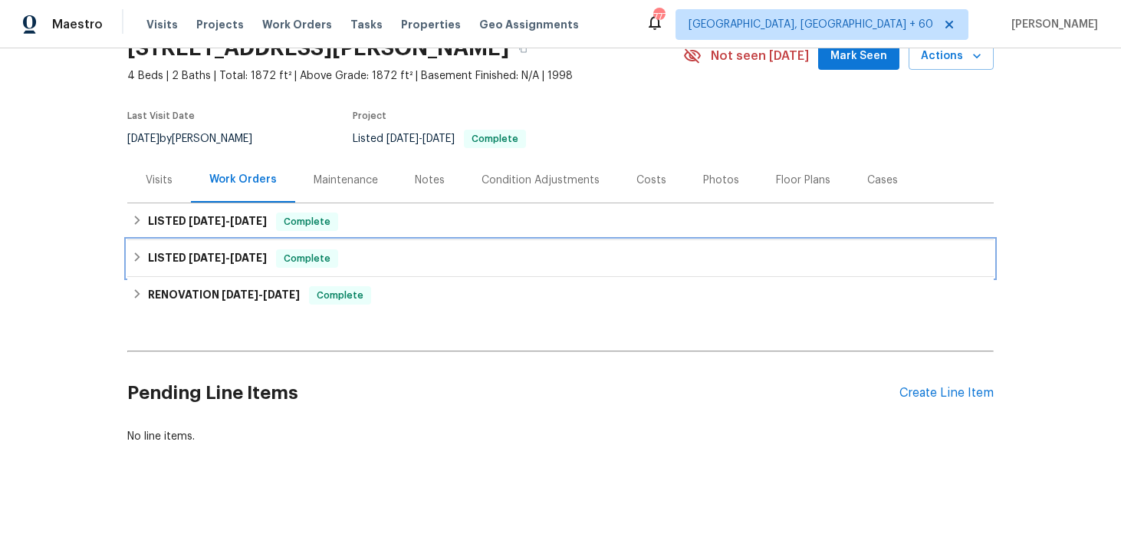
click at [348, 255] on div "LISTED [DATE] - [DATE] Complete" at bounding box center [560, 258] width 857 height 18
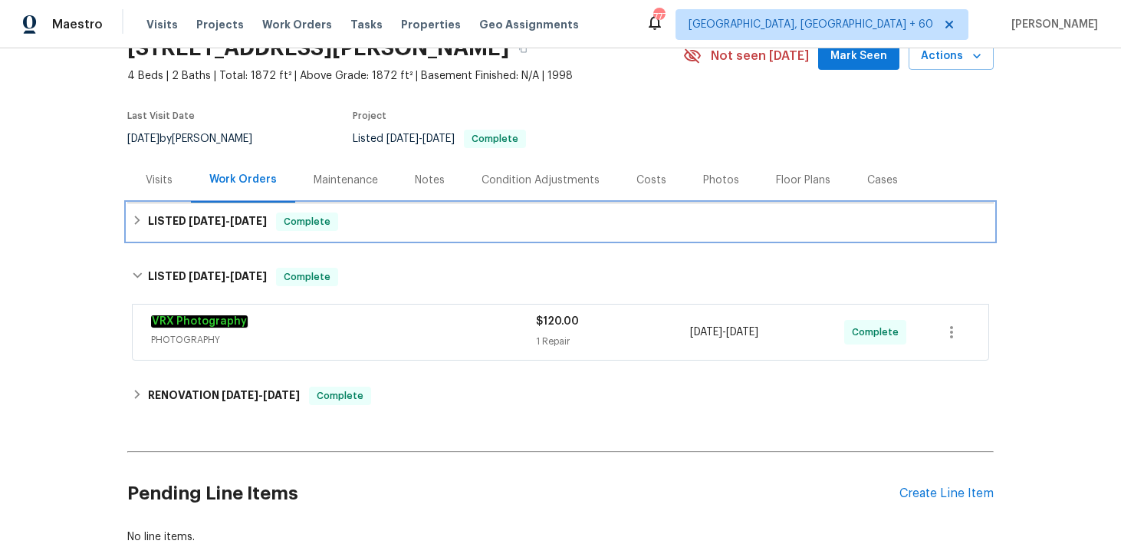
click at [467, 235] on div "LISTED [DATE] - [DATE] Complete" at bounding box center [560, 221] width 867 height 37
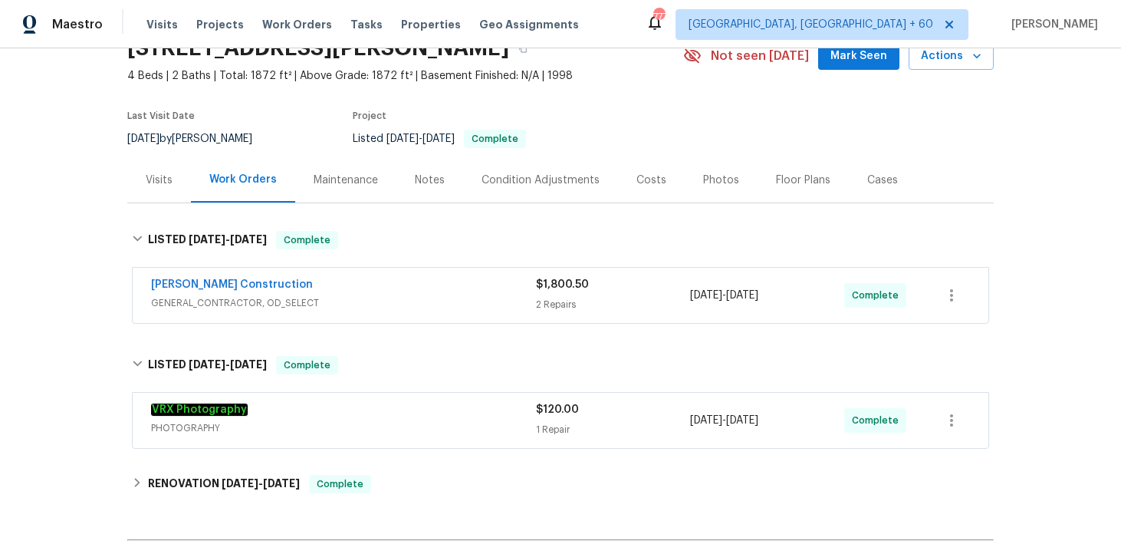
click at [553, 301] on div "2 Repairs" at bounding box center [613, 304] width 154 height 15
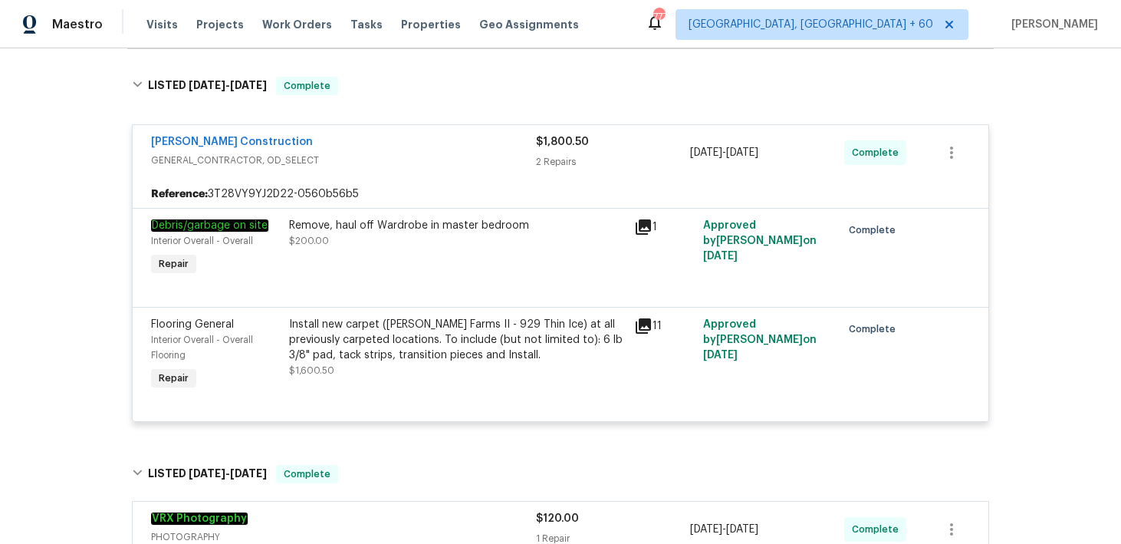
scroll to position [252, 0]
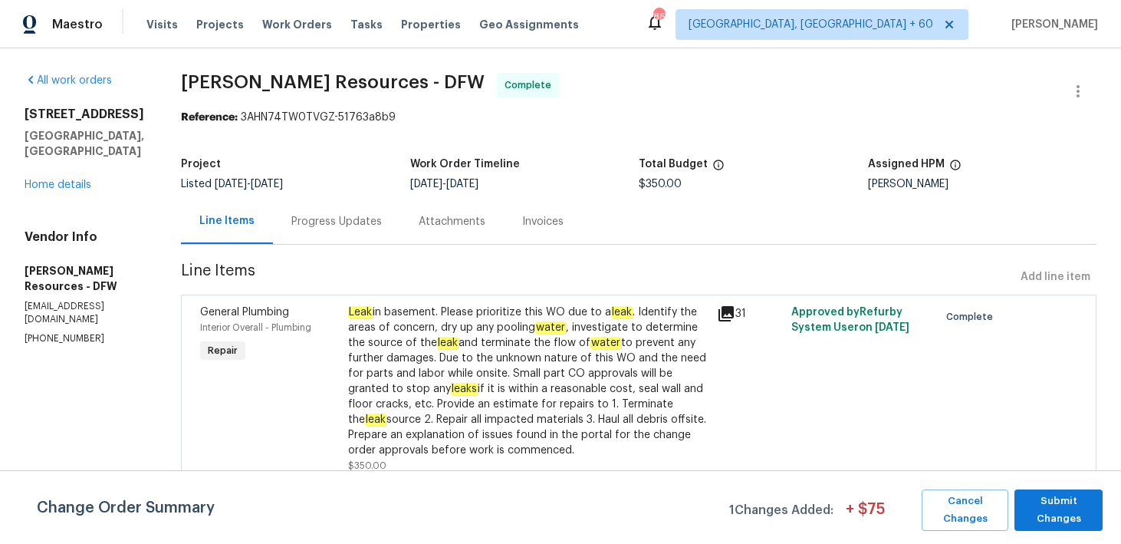
click at [327, 209] on div "Progress Updates" at bounding box center [336, 221] width 127 height 45
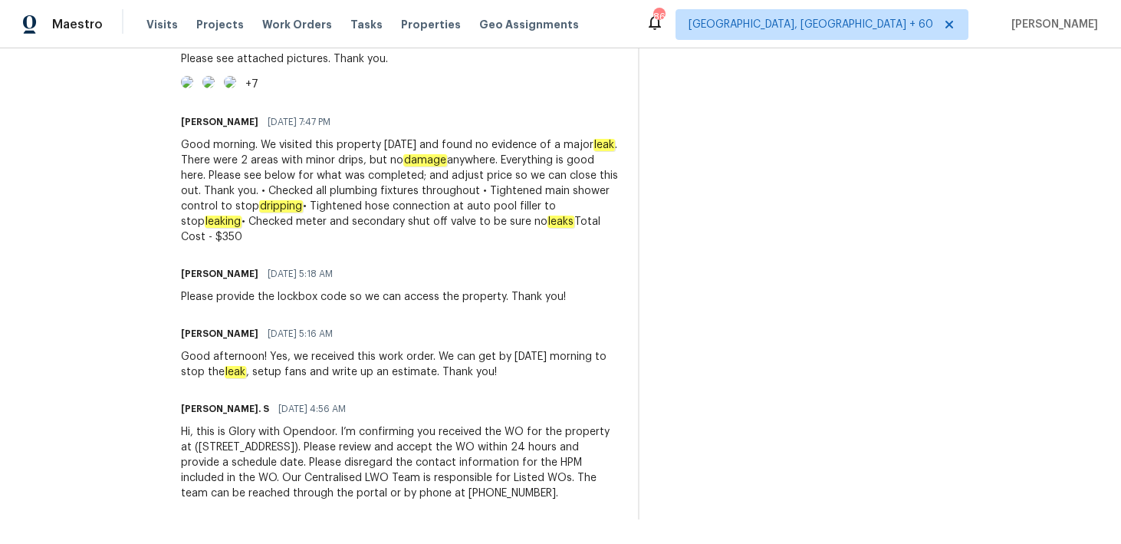
scroll to position [925, 0]
